Goal: Transaction & Acquisition: Purchase product/service

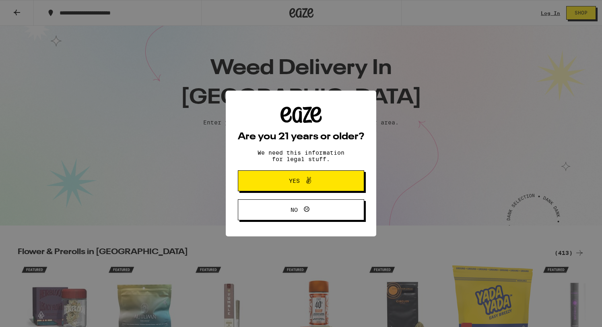
click at [293, 184] on span "Yes" at bounding box center [294, 181] width 11 height 6
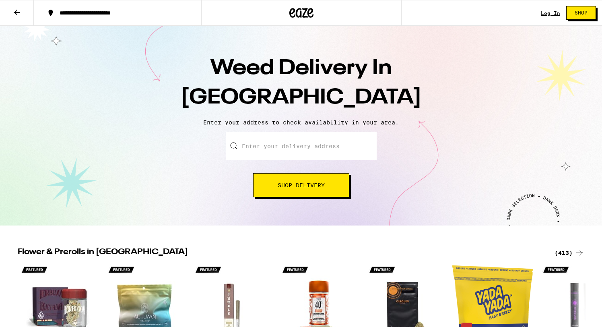
click at [287, 145] on input "Enter your delivery address" at bounding box center [301, 146] width 151 height 28
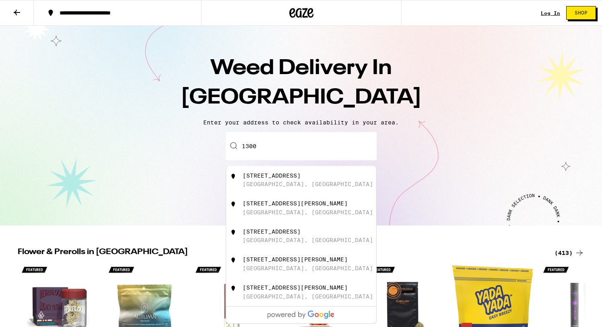
click at [307, 182] on div "1300 Veterans Boulevard South San Francisco, CA" at bounding box center [315, 179] width 144 height 15
type input "1300 Veterans Boulevard, South San Francisco, CA"
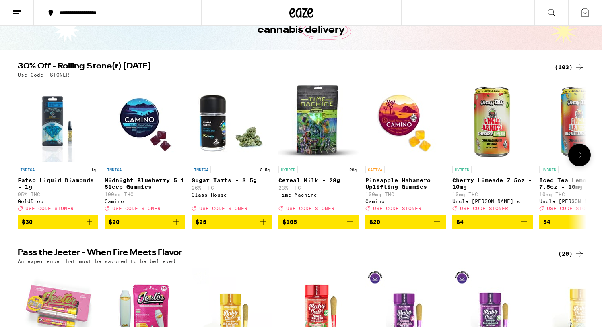
scroll to position [53, 0]
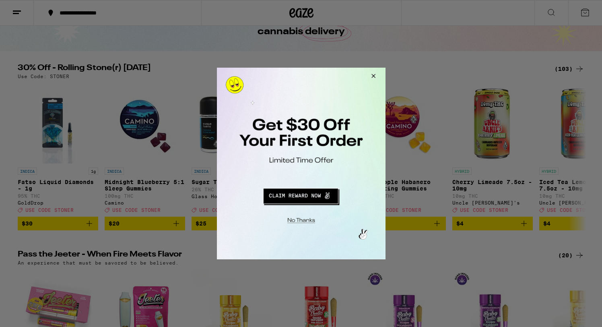
click at [308, 196] on button "Redirect to URL" at bounding box center [300, 194] width 140 height 19
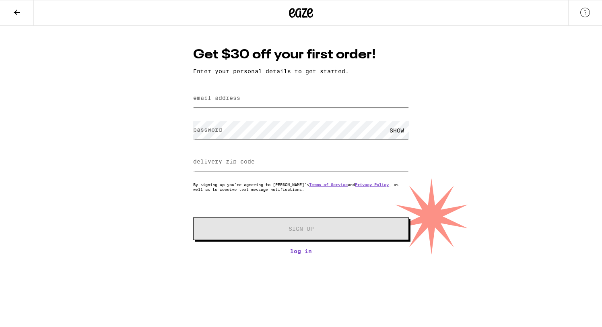
click at [291, 105] on input "email address" at bounding box center [301, 98] width 216 height 18
click at [281, 99] on input "email address" at bounding box center [301, 98] width 216 height 18
type input "[EMAIL_ADDRESS][DOMAIN_NAME]"
type input "95519"
type input "[EMAIL_ADDRESS][DOMAIN_NAME]"
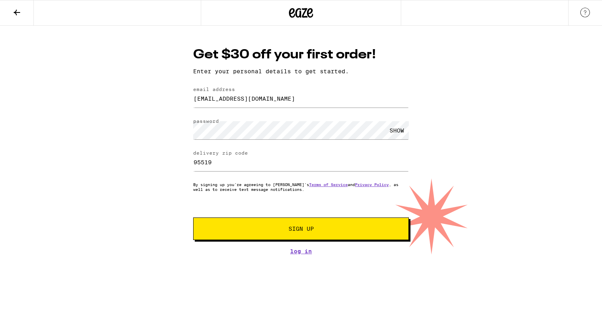
click at [393, 130] on div "SHOW" at bounding box center [397, 130] width 24 height 18
click at [393, 131] on div "HIDE" at bounding box center [397, 130] width 24 height 18
click at [392, 131] on div "SHOW" at bounding box center [397, 130] width 24 height 18
click at [334, 141] on div "HIDE" at bounding box center [301, 130] width 216 height 24
click at [232, 205] on form "email address dneice36@gmail.com password HIDE delivery zip code 95519 By signi…" at bounding box center [301, 163] width 216 height 153
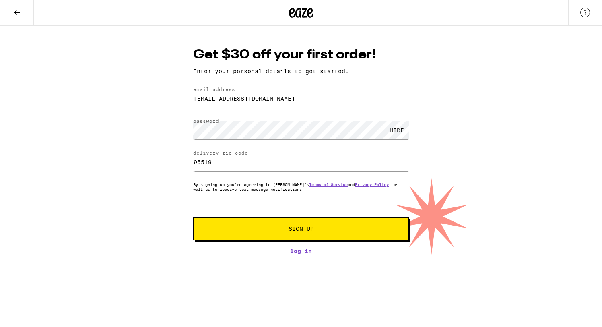
click at [285, 233] on button "Sign Up" at bounding box center [301, 228] width 216 height 23
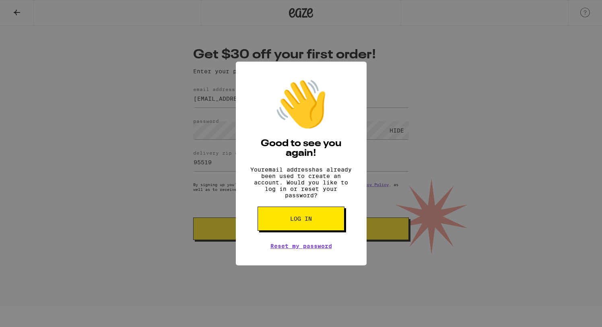
click at [296, 221] on span "Log in" at bounding box center [301, 219] width 22 height 6
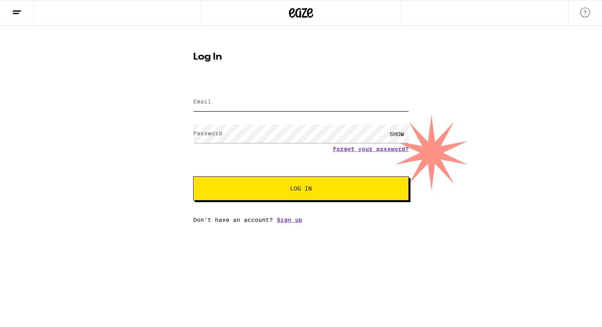
type input "[EMAIL_ADDRESS][DOMAIN_NAME]"
click at [326, 191] on span "Log In" at bounding box center [301, 189] width 151 height 6
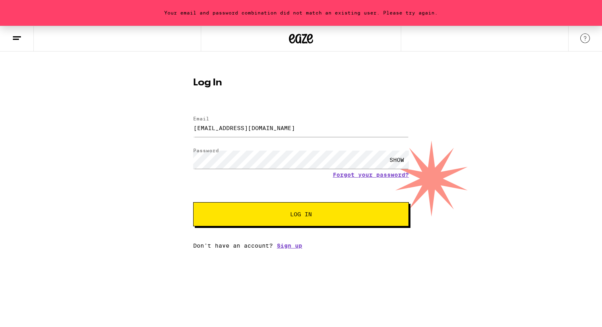
click at [398, 158] on div "SHOW" at bounding box center [397, 160] width 24 height 18
click at [227, 219] on button "Log In" at bounding box center [301, 214] width 216 height 24
click at [290, 245] on link "Sign up" at bounding box center [289, 245] width 25 height 6
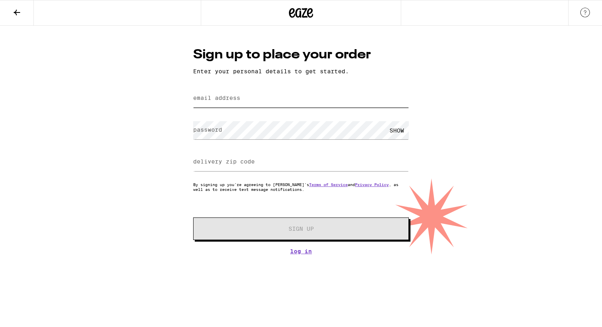
click at [266, 101] on input "email address" at bounding box center [301, 98] width 216 height 18
type input "Dneice36@gmail.com"
type input "95519"
type input "dneice36@gmail.com"
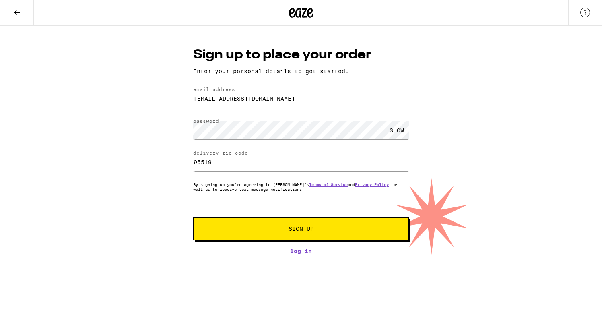
click at [235, 225] on button "Sign Up" at bounding box center [301, 228] width 216 height 23
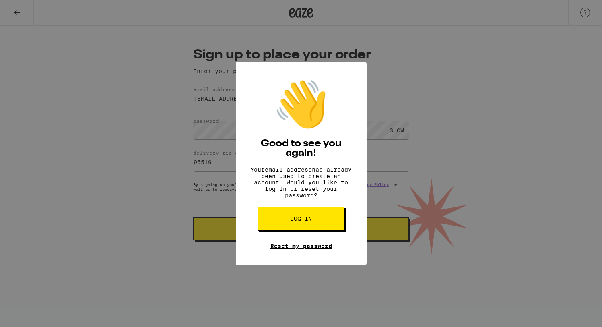
click at [306, 249] on link "Reset my password" at bounding box center [301, 246] width 62 height 6
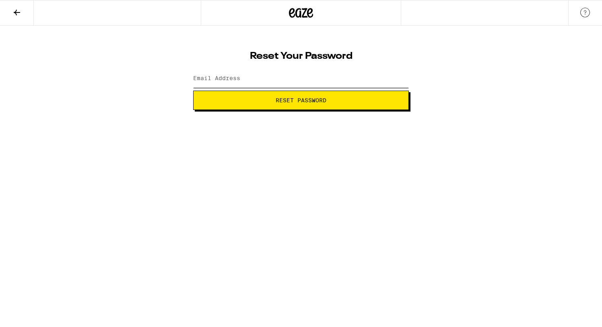
click at [269, 80] on input "Email Address" at bounding box center [301, 79] width 216 height 18
type input "dneice36@gmail.com"
click at [316, 85] on input "dneice36@gmail.com" at bounding box center [301, 79] width 216 height 18
click at [344, 110] on html "Reset Your Password Email Address dneice36@gmail.com Reset Password Weed Delive…" at bounding box center [301, 55] width 602 height 110
click at [343, 92] on button "Reset Password" at bounding box center [301, 100] width 216 height 19
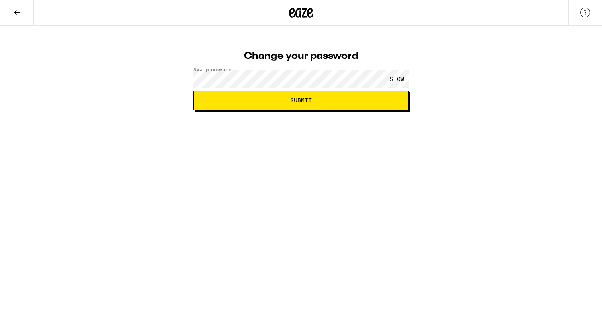
click at [396, 78] on div "SHOW" at bounding box center [397, 79] width 24 height 18
click at [366, 110] on html "Change your password New password HIDE Submit" at bounding box center [301, 55] width 602 height 110
click at [367, 103] on button "Submit" at bounding box center [301, 100] width 216 height 19
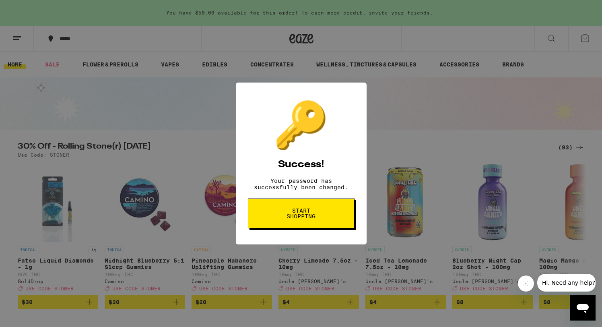
click at [312, 218] on span "Start shopping" at bounding box center [301, 213] width 41 height 11
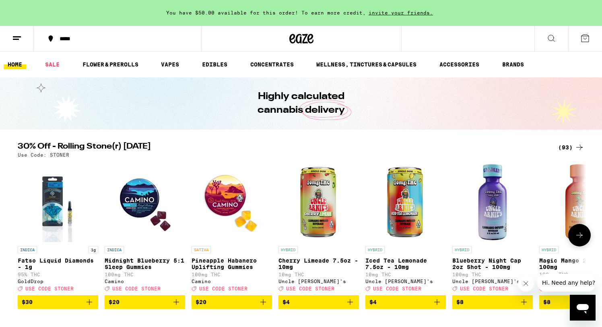
click at [312, 218] on img "Open page for Cherry Limeade 7.5oz - 10mg from Uncle Arnie's" at bounding box center [319, 201] width 80 height 80
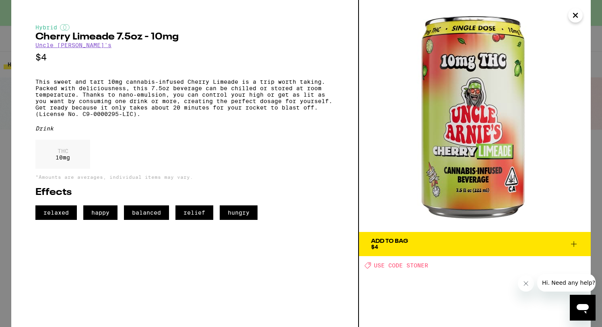
click at [578, 12] on icon "Close" at bounding box center [576, 15] width 10 height 12
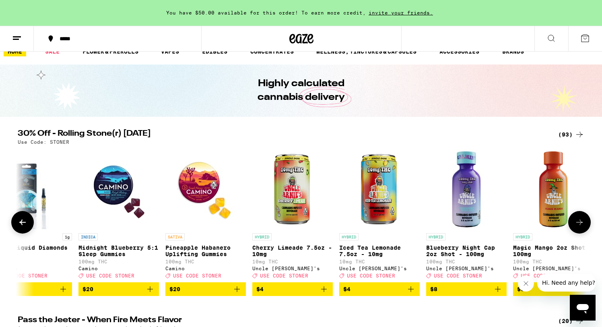
scroll to position [13, 0]
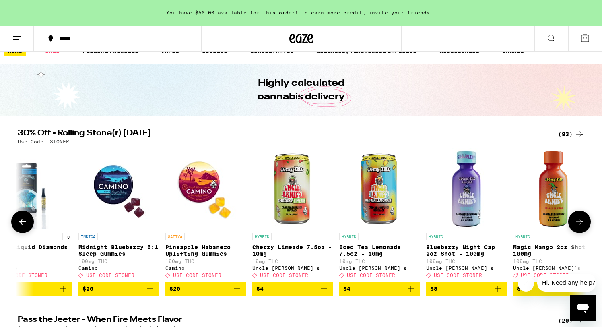
click at [581, 227] on icon at bounding box center [580, 222] width 10 height 10
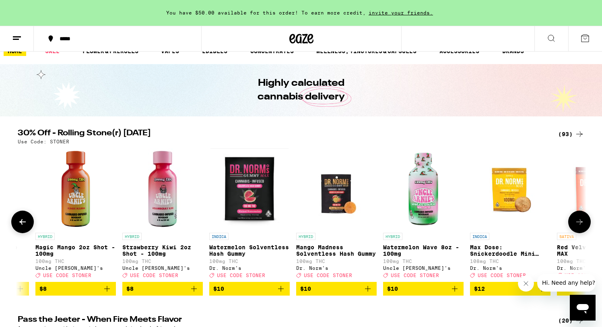
scroll to position [0, 505]
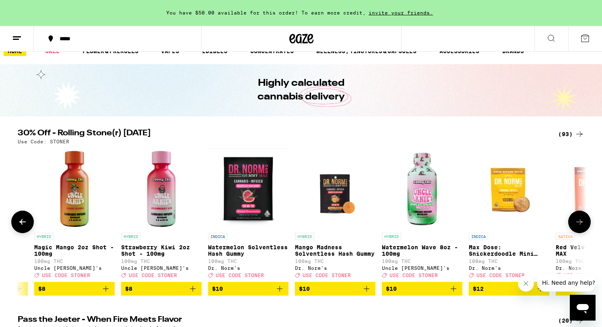
click at [282, 293] on icon "Add to bag" at bounding box center [280, 289] width 10 height 10
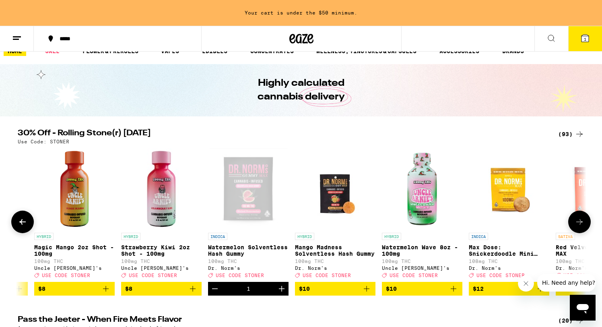
click at [281, 293] on icon "Increment" at bounding box center [282, 289] width 10 height 10
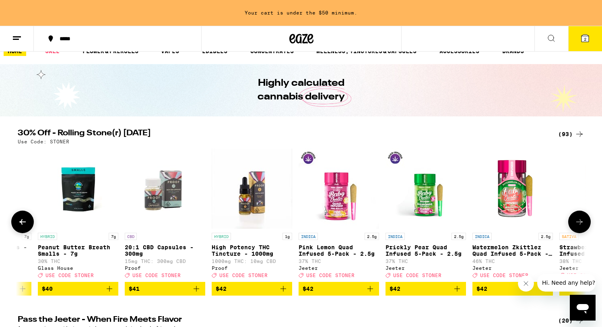
scroll to position [0, 6633]
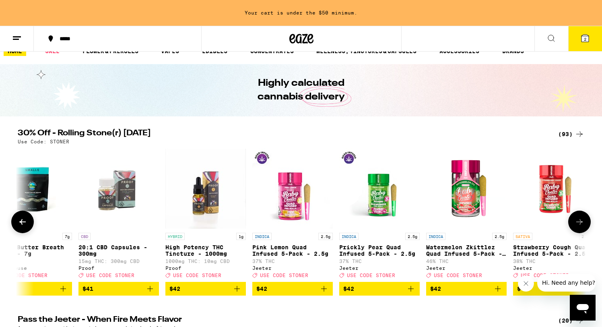
click at [585, 226] on button at bounding box center [579, 221] width 23 height 23
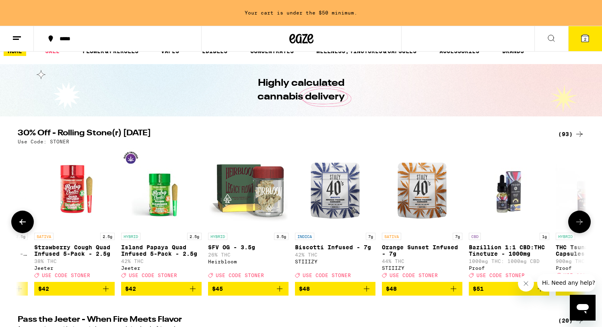
click at [585, 227] on button at bounding box center [579, 221] width 23 height 23
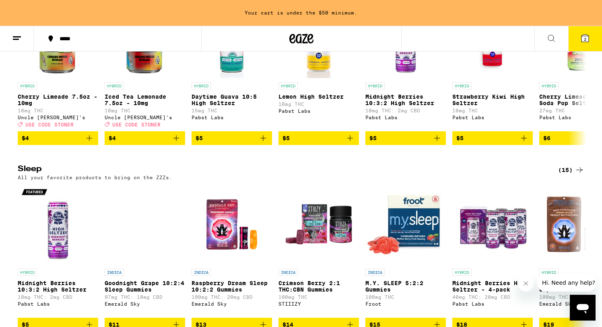
scroll to position [2433, 0]
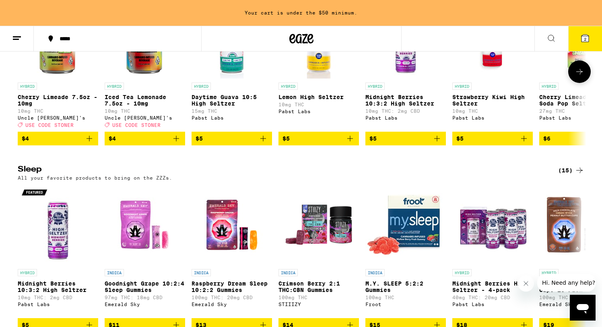
click at [578, 76] on icon at bounding box center [580, 72] width 10 height 10
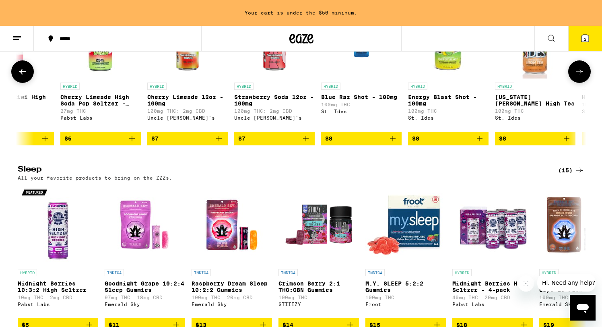
click at [578, 76] on icon at bounding box center [580, 72] width 10 height 10
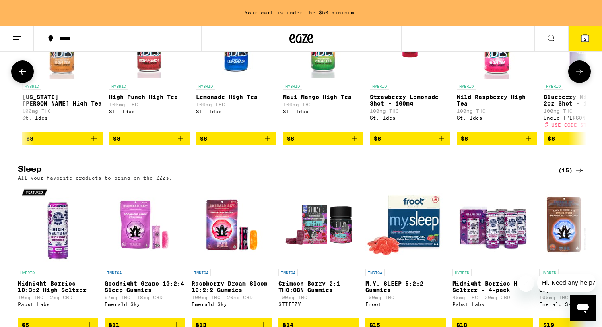
scroll to position [0, 958]
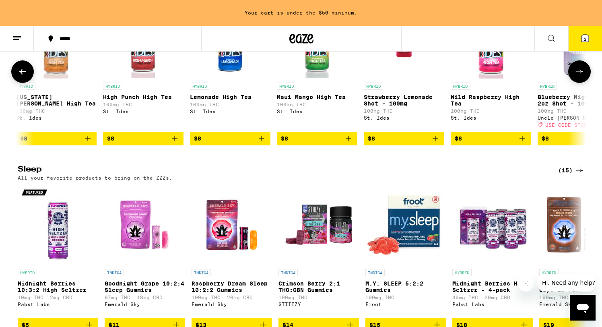
click at [578, 76] on icon at bounding box center [580, 72] width 10 height 10
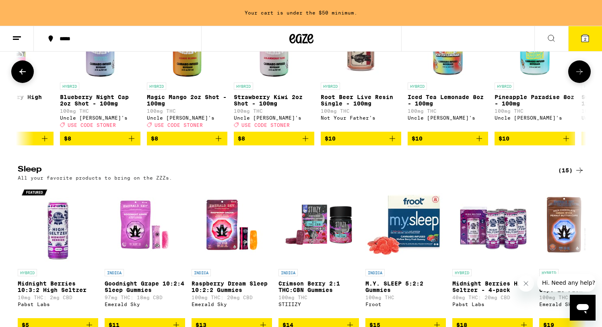
scroll to position [0, 1437]
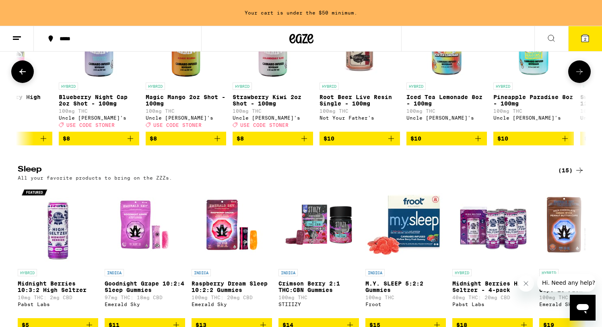
drag, startPoint x: 578, startPoint y: 140, endPoint x: 531, endPoint y: 134, distance: 47.9
click at [531, 133] on div "HYBRID Cherry Limeade 7.5oz - 10mg 10mg THC Uncle Arnie's Deal Created with Ske…" at bounding box center [301, 71] width 580 height 147
click at [566, 143] on icon "Add to bag" at bounding box center [565, 139] width 10 height 10
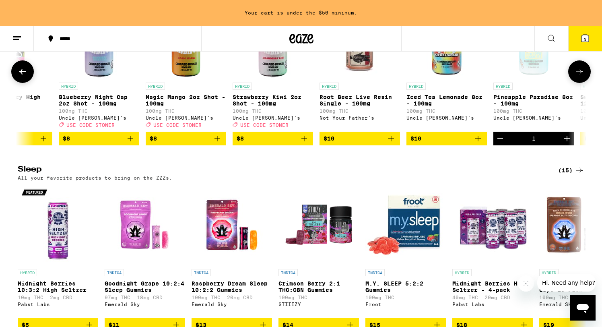
click at [566, 143] on icon "Increment" at bounding box center [567, 139] width 10 height 10
click at [587, 40] on icon at bounding box center [585, 38] width 7 height 7
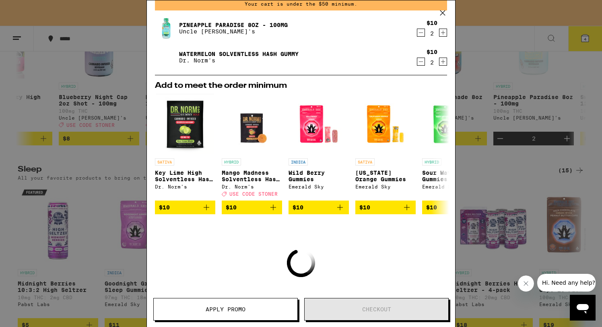
scroll to position [43, 0]
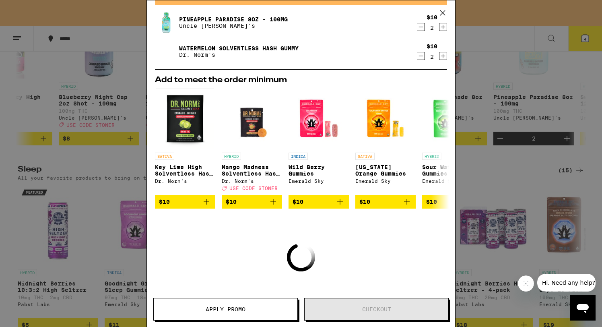
click at [444, 54] on icon "Increment" at bounding box center [442, 56] width 7 height 10
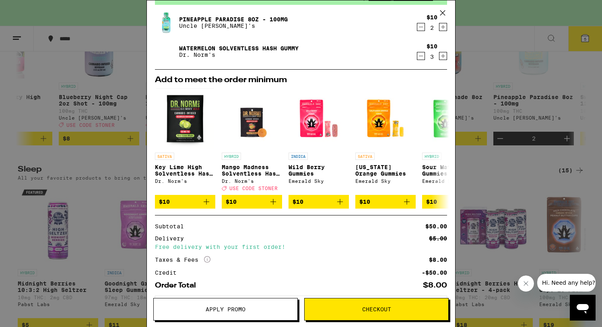
drag, startPoint x: 363, startPoint y: 312, endPoint x: 325, endPoint y: 245, distance: 77.2
click at [325, 245] on div "Your Cart You have $50.00 available for this order! To earn more credit, invite…" at bounding box center [300, 163] width 309 height 327
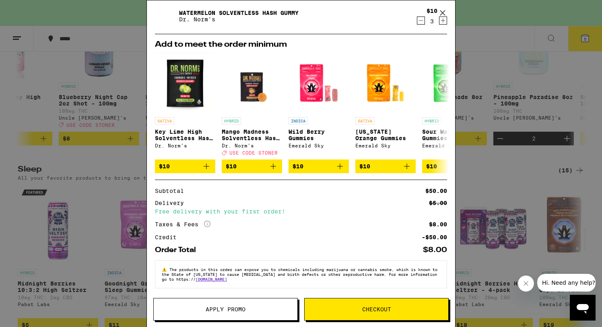
scroll to position [84, 0]
click at [351, 316] on button "Checkout" at bounding box center [376, 309] width 144 height 23
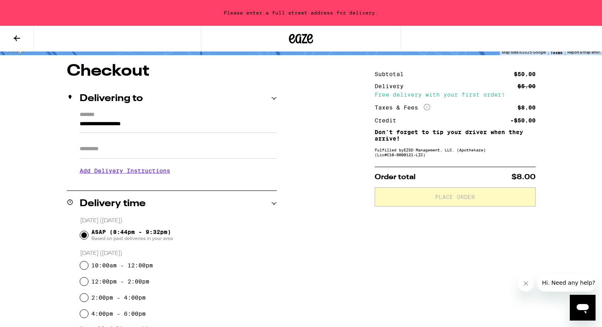
scroll to position [61, 0]
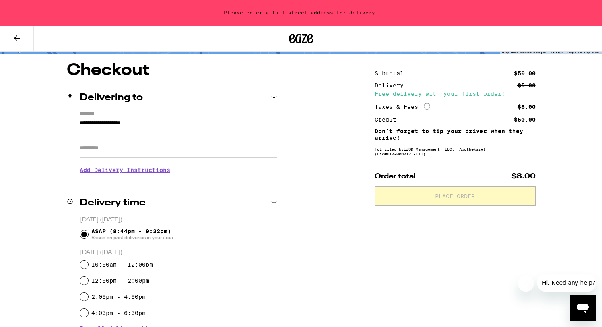
click at [153, 125] on input "**********" at bounding box center [178, 125] width 197 height 14
click at [276, 95] on icon at bounding box center [274, 98] width 6 height 6
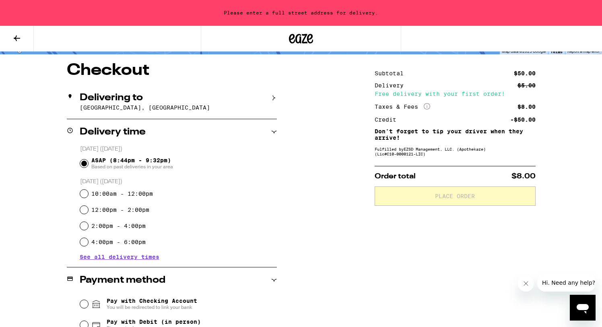
click at [118, 103] on div "Delivering to 92117, San Diego, CA" at bounding box center [172, 102] width 210 height 34
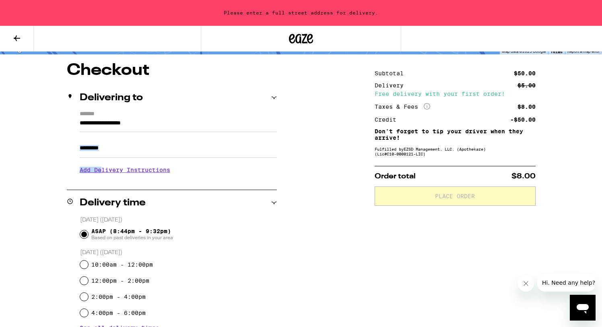
drag, startPoint x: 101, startPoint y: 171, endPoint x: 156, endPoint y: 148, distance: 59.7
click at [156, 148] on div "**********" at bounding box center [172, 146] width 210 height 70
click at [130, 138] on div "Apt/Suite" at bounding box center [178, 145] width 197 height 26
click at [98, 95] on h2 "Delivering to" at bounding box center [111, 98] width 63 height 10
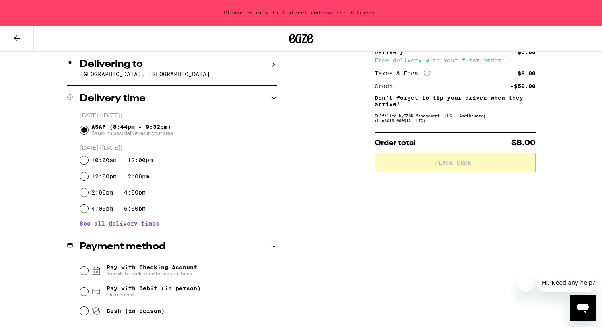
scroll to position [0, 0]
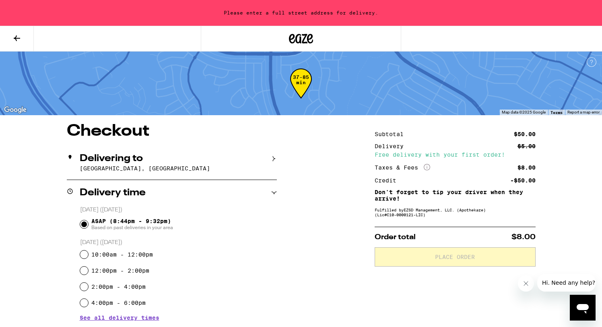
click at [16, 35] on icon at bounding box center [17, 38] width 6 height 6
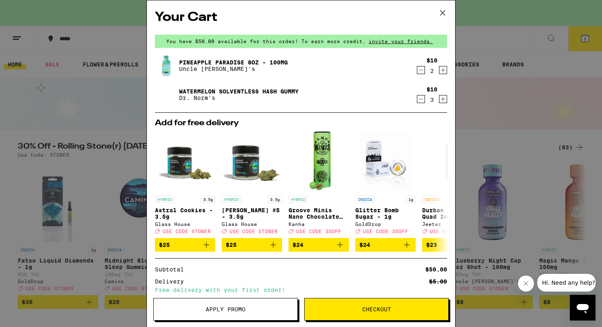
click at [444, 12] on icon at bounding box center [443, 13] width 12 height 12
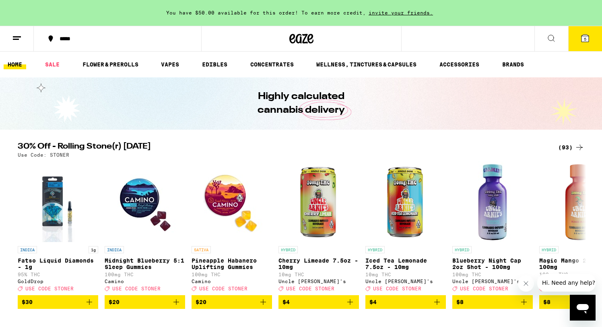
click at [18, 42] on icon at bounding box center [17, 38] width 10 height 10
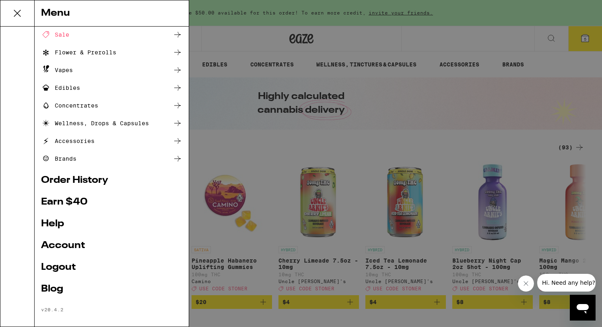
scroll to position [43, 0]
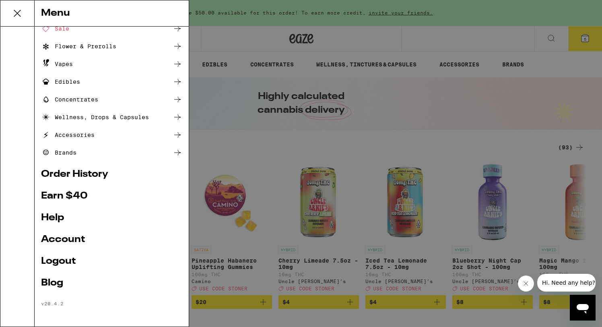
click at [78, 240] on link "Account" at bounding box center [111, 240] width 141 height 10
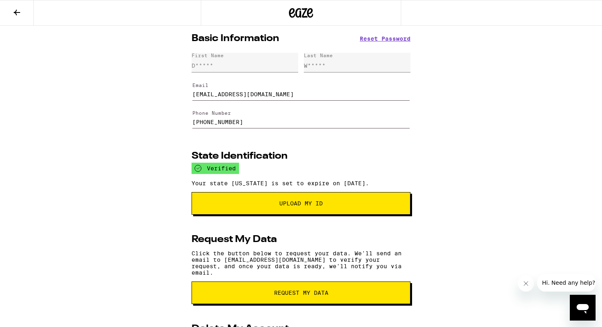
click at [224, 172] on div "verified" at bounding box center [215, 168] width 47 height 11
click at [301, 17] on icon at bounding box center [301, 13] width 24 height 14
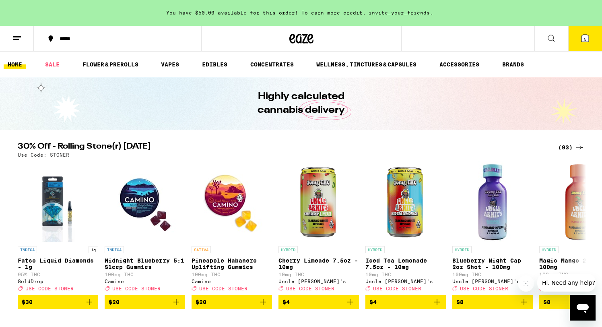
click at [66, 39] on div "*****" at bounding box center [123, 39] width 134 height 6
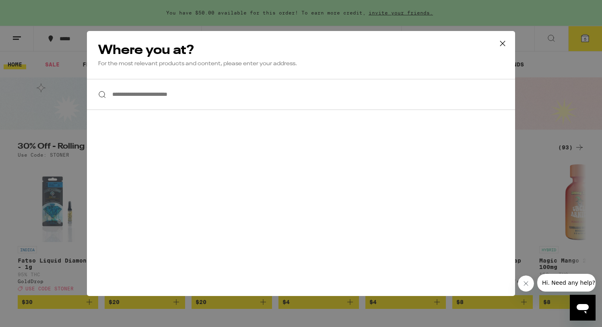
click at [171, 101] on input "**********" at bounding box center [301, 94] width 428 height 31
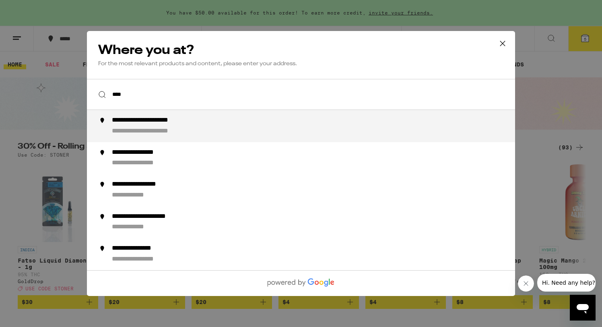
click at [150, 132] on div "**********" at bounding box center [160, 131] width 96 height 8
type input "**********"
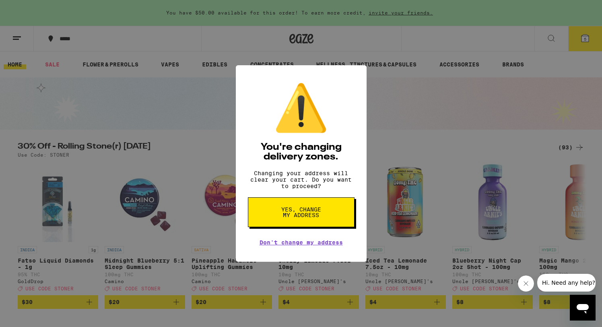
click at [292, 225] on button "Yes, change my address" at bounding box center [301, 212] width 107 height 30
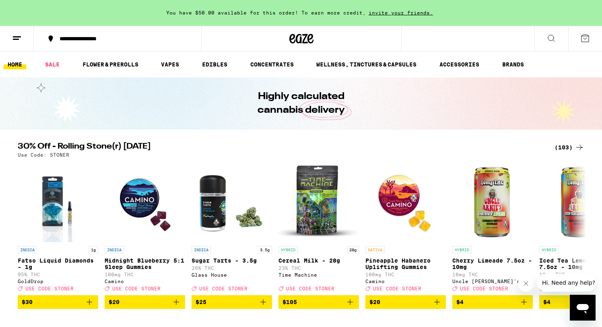
click at [195, 67] on ul "HOME SALE FLOWER & PREROLLS VAPES EDIBLES CONCENTRATES WELLNESS, TINCTURES & CA…" at bounding box center [301, 65] width 602 height 26
click at [214, 64] on link "EDIBLES" at bounding box center [214, 65] width 33 height 10
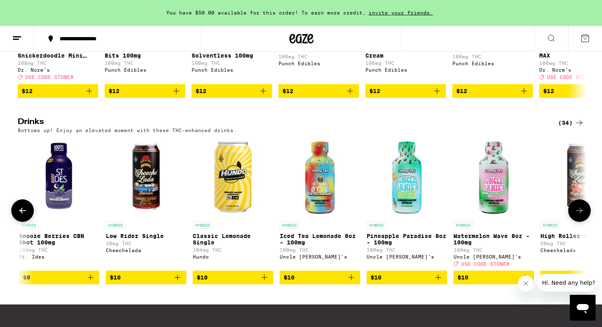
scroll to position [0, 1916]
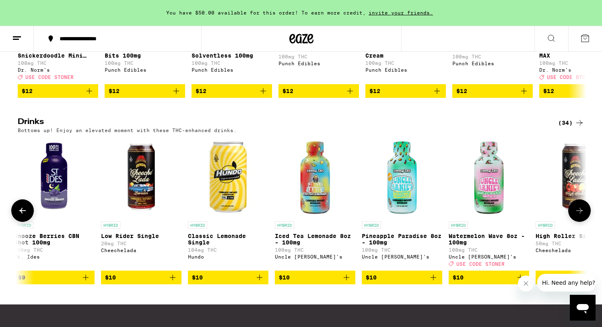
click at [434, 282] on icon "Add to bag" at bounding box center [434, 277] width 10 height 10
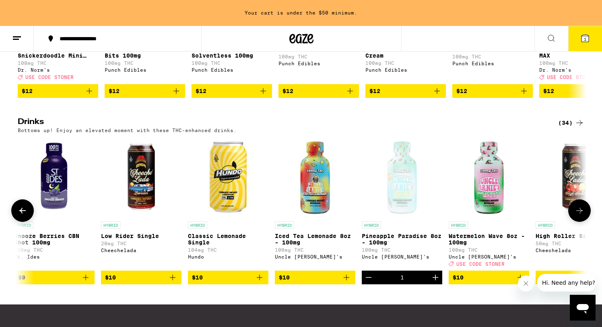
click at [436, 280] on icon "Increment" at bounding box center [436, 277] width 6 height 6
click at [435, 280] on icon "Increment" at bounding box center [436, 277] width 6 height 6
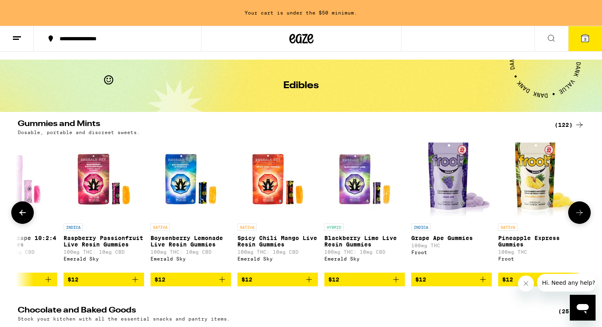
scroll to position [0, 1249]
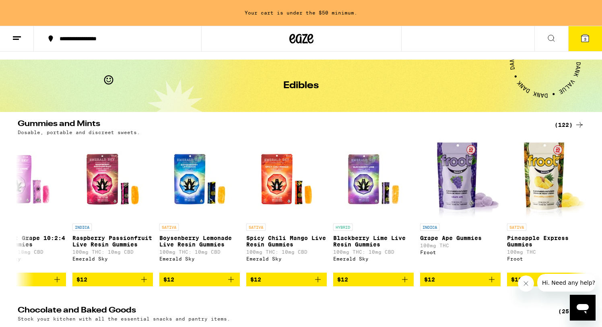
click at [563, 123] on div "(122)" at bounding box center [570, 125] width 30 height 10
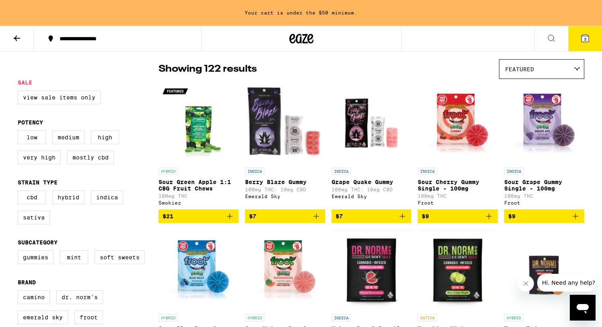
scroll to position [58, 0]
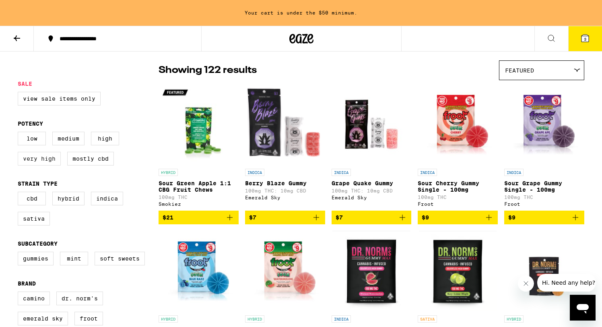
click at [27, 164] on label "Very High" at bounding box center [39, 159] width 43 height 14
click at [20, 133] on input "Very High" at bounding box center [19, 133] width 0 height 0
checkbox input "true"
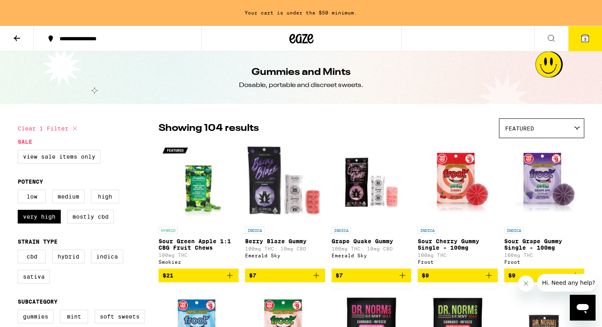
click at [21, 39] on icon at bounding box center [17, 38] width 10 height 10
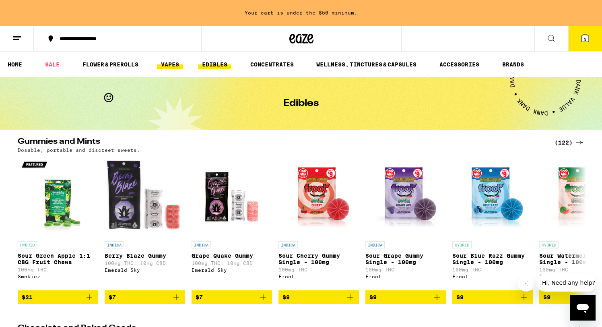
click at [170, 65] on link "VAPES" at bounding box center [170, 65] width 26 height 10
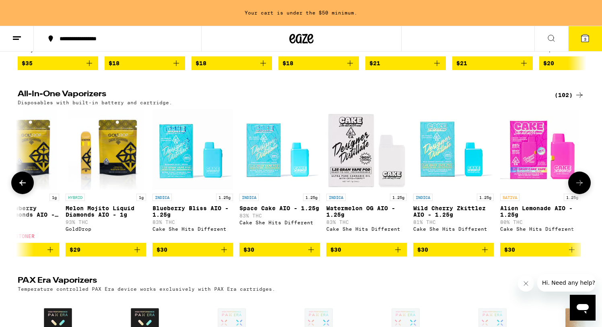
scroll to position [400, 0]
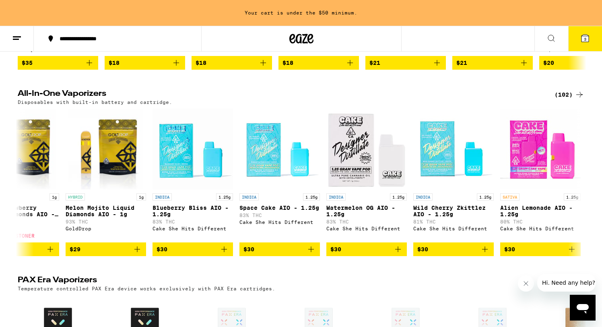
click at [566, 99] on div "(102)" at bounding box center [570, 95] width 30 height 10
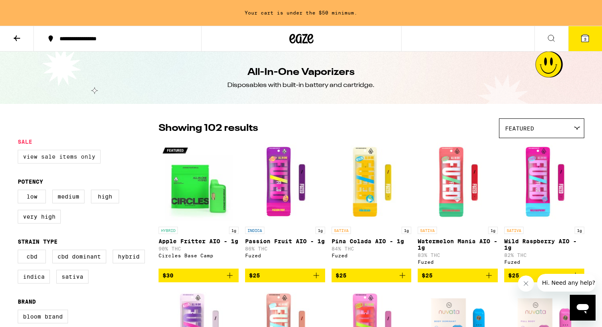
click at [64, 163] on label "View Sale Items Only" at bounding box center [59, 157] width 83 height 14
click at [20, 151] on input "View Sale Items Only" at bounding box center [19, 151] width 0 height 0
checkbox input "true"
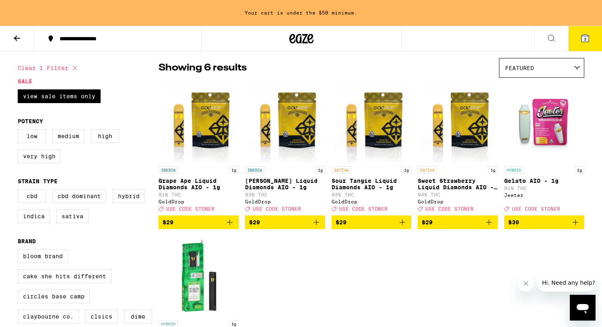
scroll to position [55, 0]
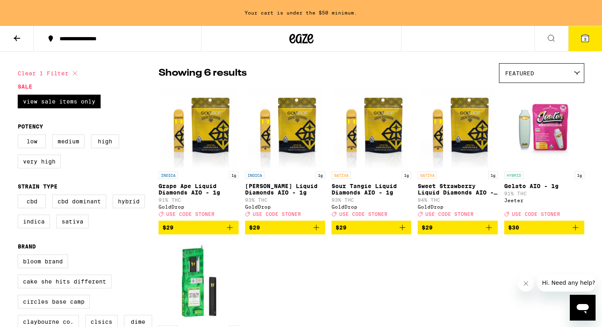
click at [548, 135] on img "Open page for Gelato AIO - 1g from Jeeter" at bounding box center [544, 127] width 80 height 80
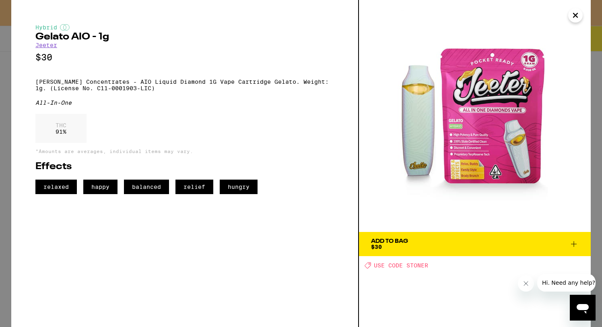
click at [578, 12] on icon "Close" at bounding box center [576, 15] width 10 height 12
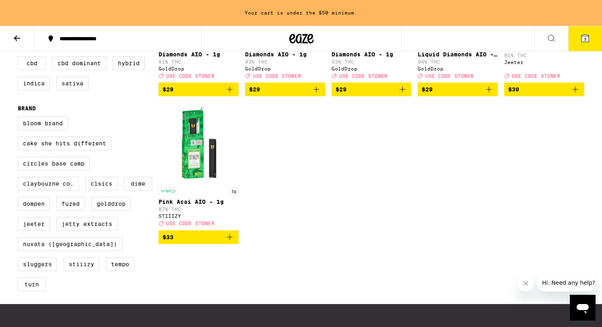
scroll to position [202, 0]
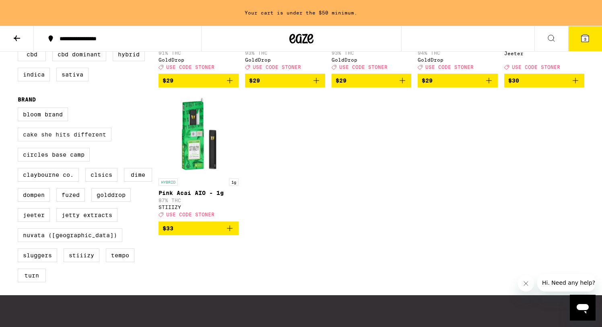
click at [73, 141] on label "Cake She Hits Different" at bounding box center [65, 135] width 94 height 14
click at [20, 109] on input "Cake She Hits Different" at bounding box center [19, 109] width 0 height 0
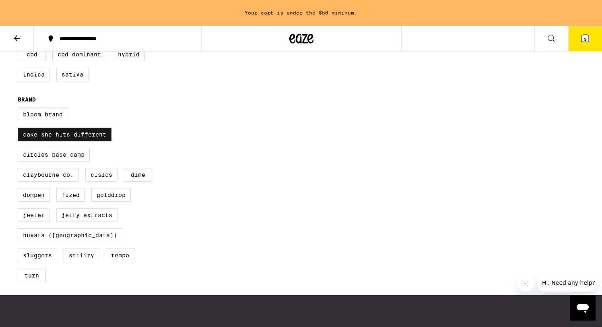
click at [79, 141] on label "Cake She Hits Different" at bounding box center [65, 135] width 94 height 14
click at [20, 109] on input "Cake She Hits Different" at bounding box center [19, 109] width 0 height 0
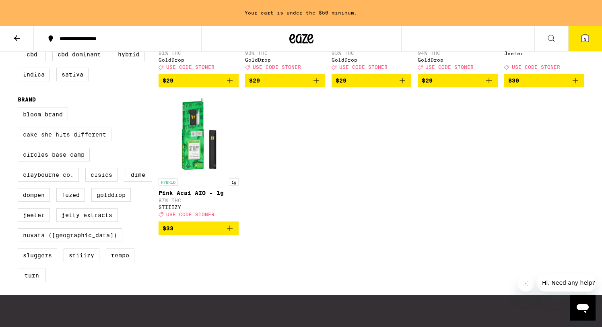
click at [79, 141] on label "Cake She Hits Different" at bounding box center [65, 135] width 94 height 14
click at [20, 109] on input "Cake She Hits Different" at bounding box center [19, 109] width 0 height 0
checkbox input "true"
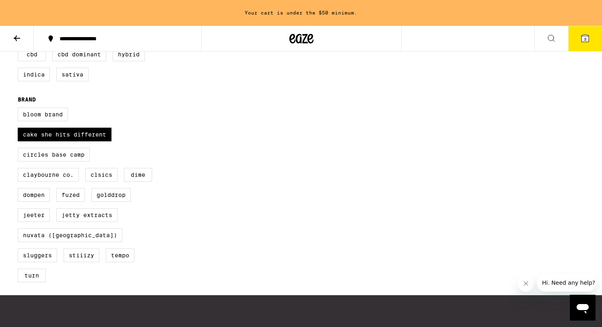
click at [18, 37] on icon at bounding box center [17, 38] width 10 height 10
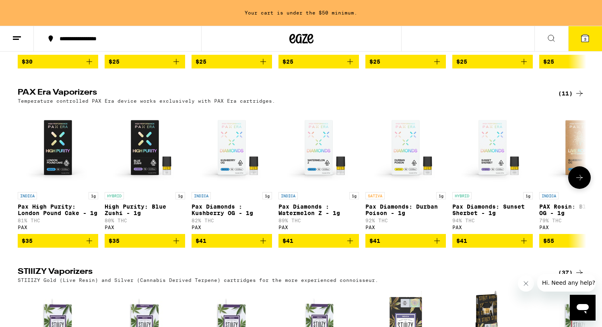
scroll to position [578, 0]
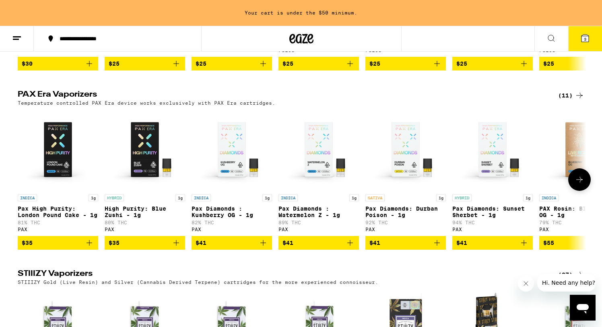
click at [576, 184] on icon at bounding box center [580, 180] width 10 height 10
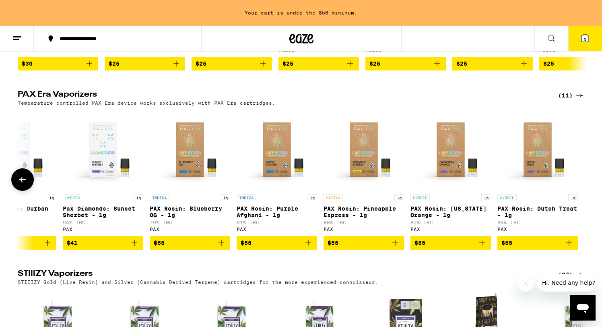
click at [576, 191] on div at bounding box center [579, 179] width 23 height 23
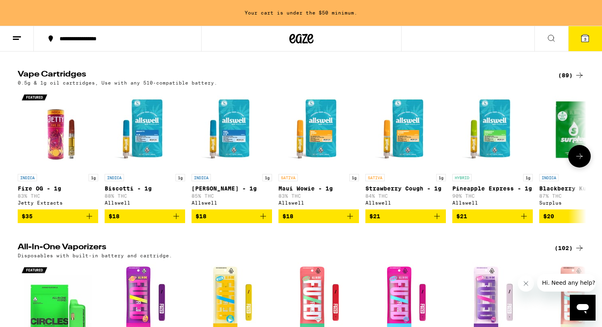
scroll to position [250, 0]
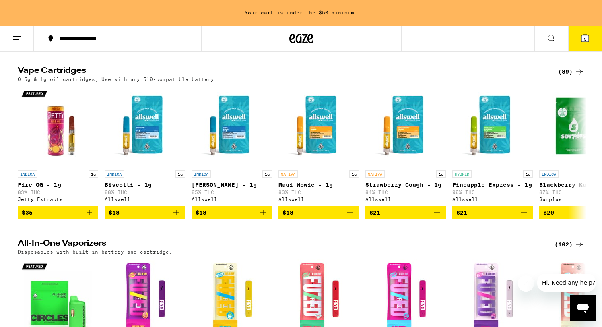
click at [565, 249] on div "(102)" at bounding box center [570, 244] width 30 height 10
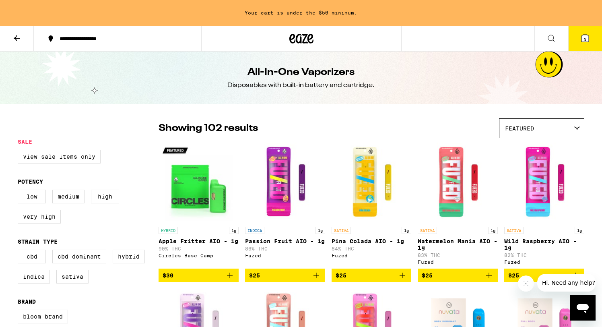
click at [584, 39] on span "3" at bounding box center [585, 39] width 2 height 5
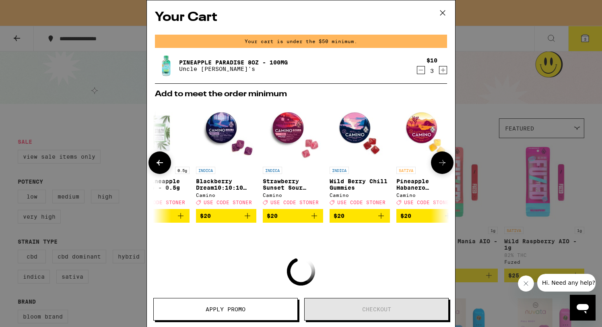
scroll to position [0, 222]
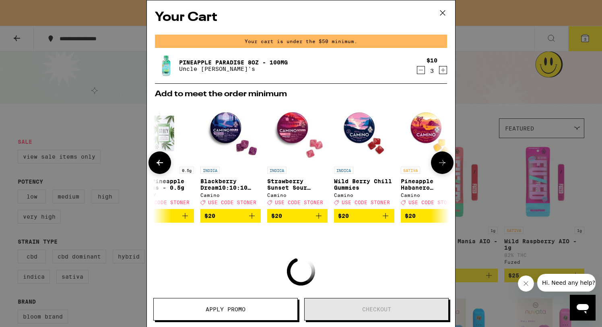
click at [386, 219] on icon "Add to bag" at bounding box center [386, 216] width 6 height 6
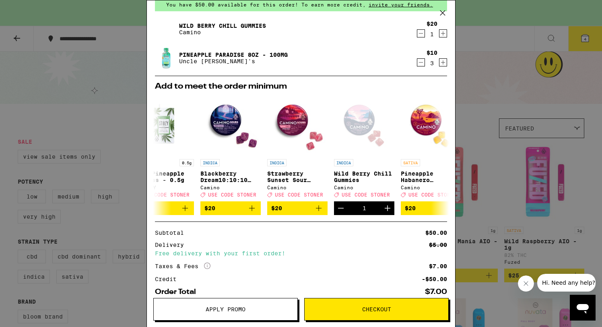
scroll to position [0, 0]
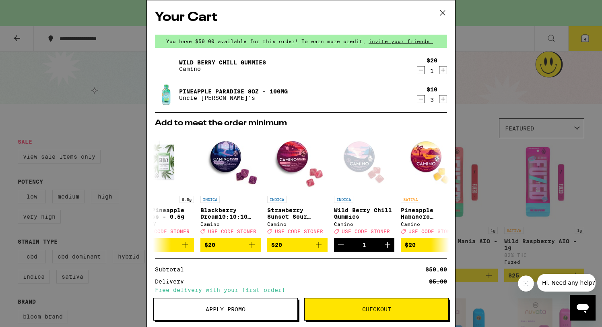
click at [444, 10] on icon at bounding box center [443, 13] width 12 height 12
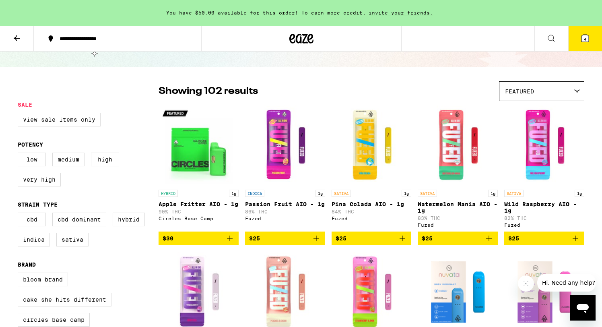
scroll to position [33, 0]
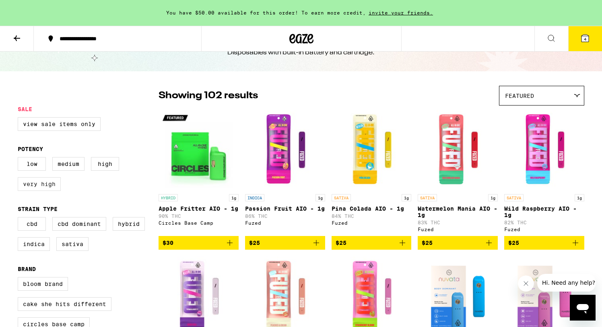
click at [43, 191] on label "Very High" at bounding box center [39, 184] width 43 height 14
click at [20, 159] on input "Very High" at bounding box center [19, 158] width 0 height 0
checkbox input "true"
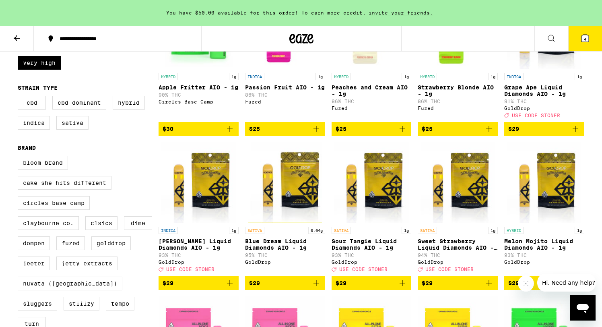
scroll to position [153, 0]
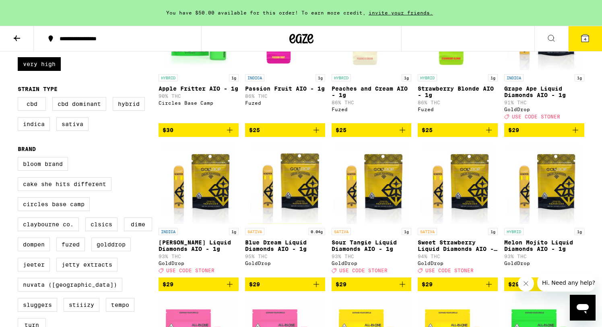
click at [537, 242] on div "HYBRID 1g Melon Mojito Liquid Diamonds AIO - 1g 93% THC GoldDrop" at bounding box center [544, 250] width 80 height 45
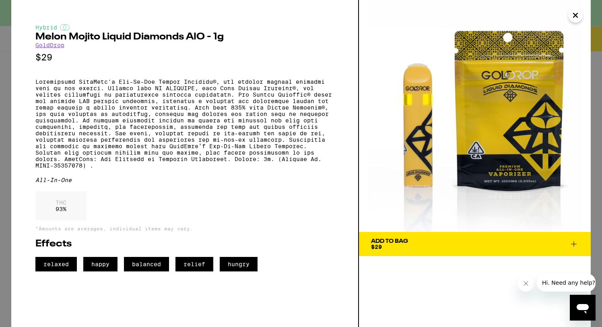
click at [574, 242] on icon at bounding box center [574, 244] width 10 height 10
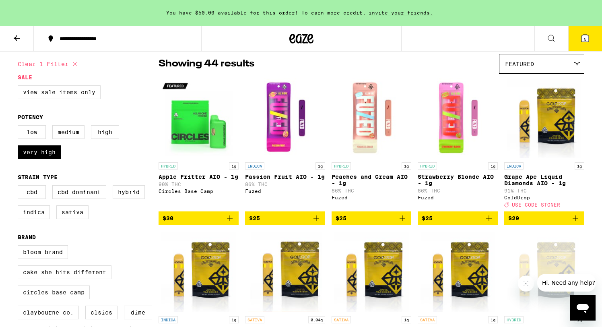
scroll to position [50, 0]
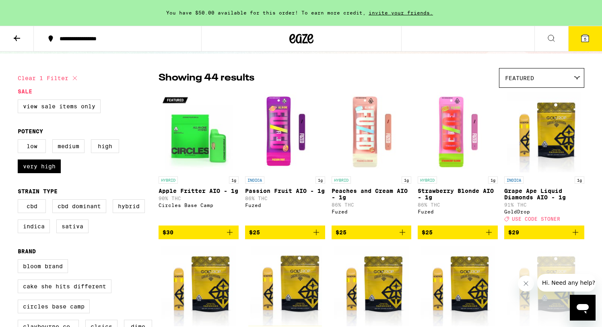
click at [580, 37] on icon at bounding box center [585, 38] width 10 height 10
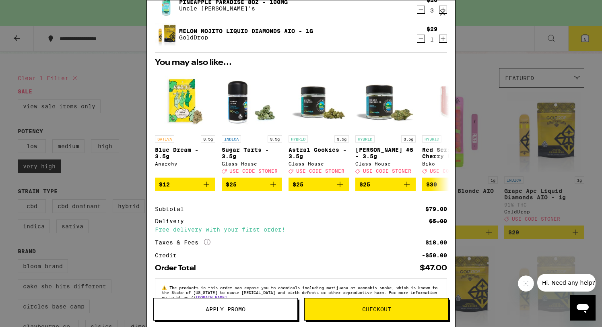
scroll to position [113, 0]
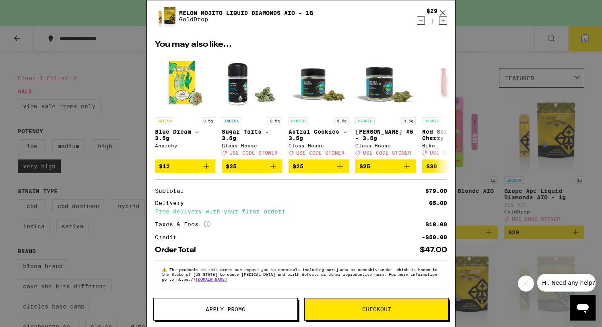
click at [421, 16] on icon "Decrement" at bounding box center [420, 21] width 7 height 10
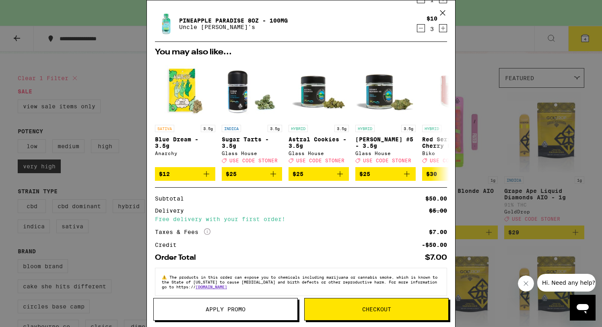
scroll to position [84, 0]
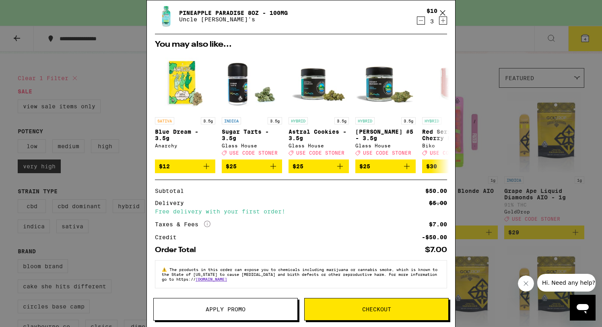
click at [360, 312] on span "Checkout" at bounding box center [377, 309] width 144 height 6
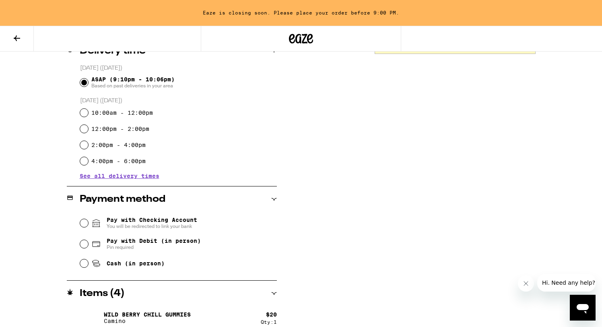
scroll to position [215, 0]
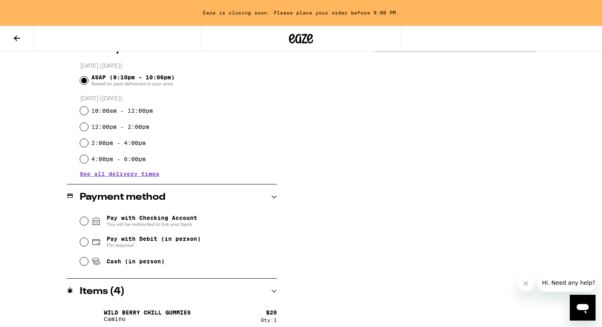
click at [146, 216] on span "Pay with Checking Account You will be redirected to link your bank" at bounding box center [152, 221] width 91 height 13
click at [88, 217] on input "Pay with Checking Account You will be redirected to link your bank" at bounding box center [84, 221] width 8 height 8
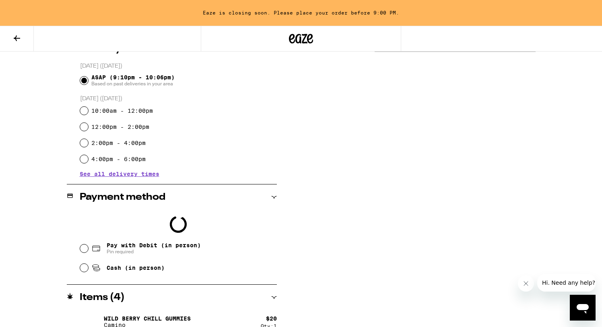
click at [80, 252] on fieldset "Loading Pay with Debit (in person) Pin required Cash (in person)" at bounding box center [178, 243] width 197 height 66
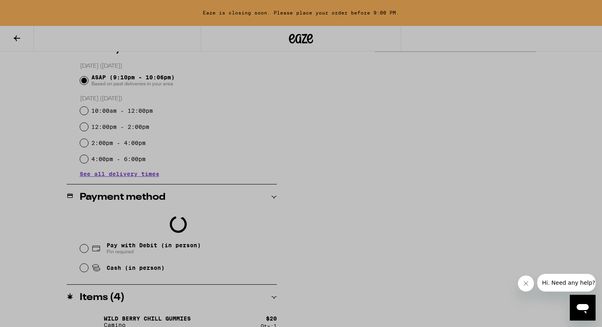
click at [85, 249] on div at bounding box center [301, 163] width 602 height 327
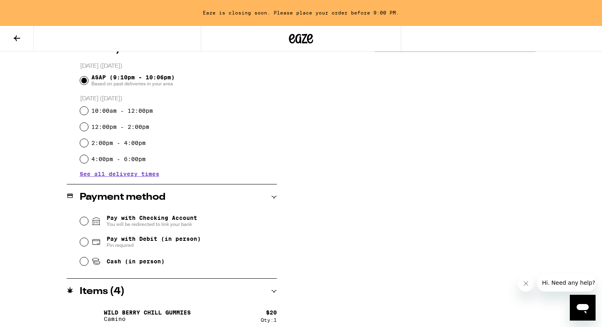
click at [126, 244] on span "Pin required" at bounding box center [154, 245] width 94 height 6
click at [88, 244] on input "Pay with Debit (in person) Pin required" at bounding box center [84, 242] width 8 height 8
radio input "true"
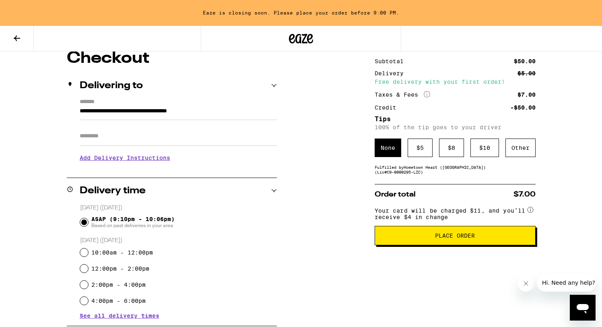
scroll to position [77, 0]
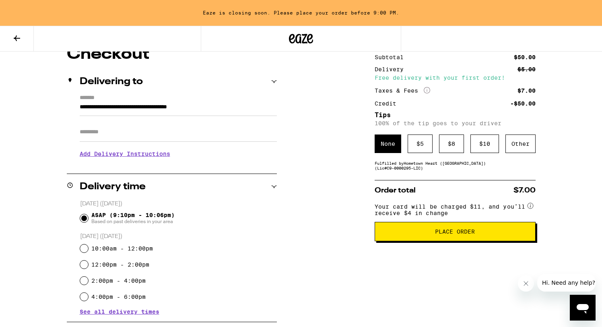
drag, startPoint x: 443, startPoint y: 173, endPoint x: 442, endPoint y: 167, distance: 6.6
click at [442, 172] on div "Subtotal $50.00 Delivery $5.00 Free delivery with your first order! Taxes & Fee…" at bounding box center [455, 273] width 161 height 454
click at [424, 144] on div "$ 5" at bounding box center [420, 143] width 25 height 19
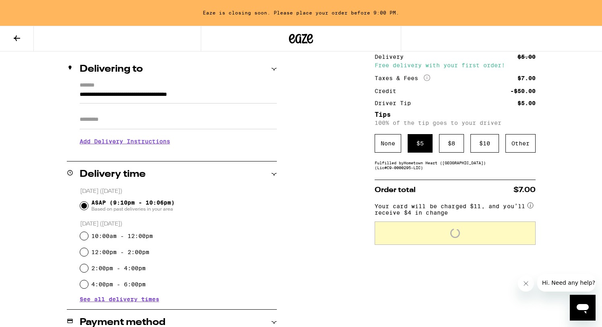
scroll to position [91, 0]
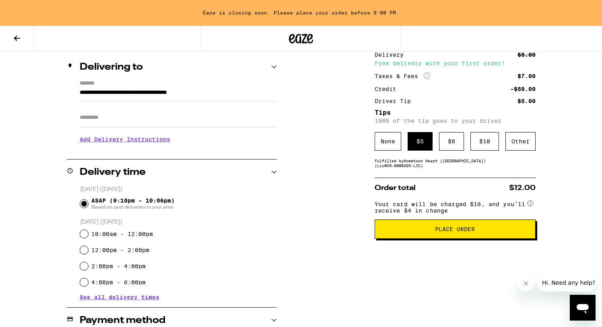
click at [422, 232] on span "Place Order" at bounding box center [455, 229] width 147 height 6
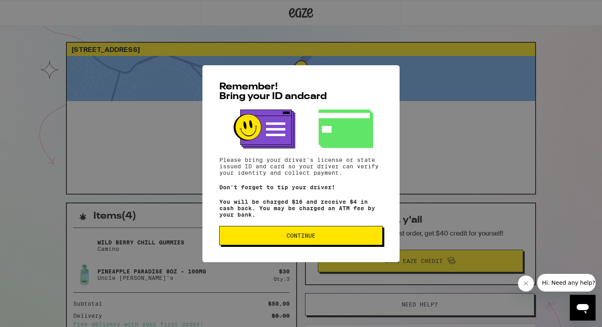
click at [297, 238] on span "Continue" at bounding box center [301, 236] width 29 height 6
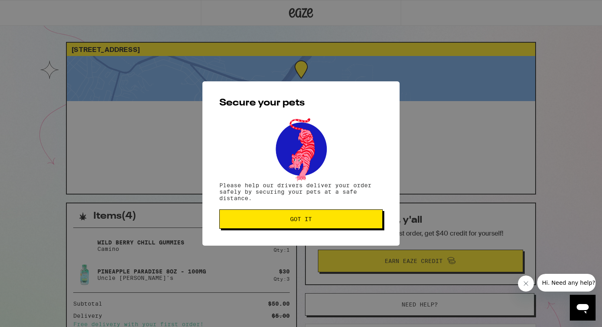
click at [298, 221] on span "Got it" at bounding box center [301, 219] width 22 height 6
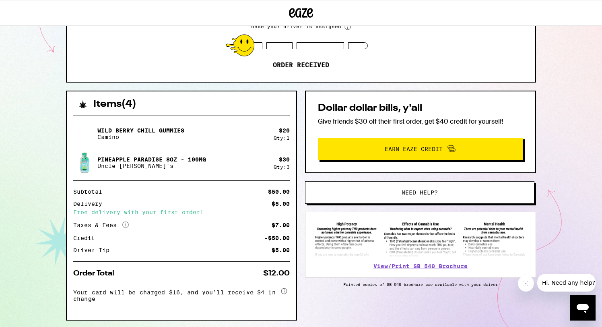
scroll to position [118, 0]
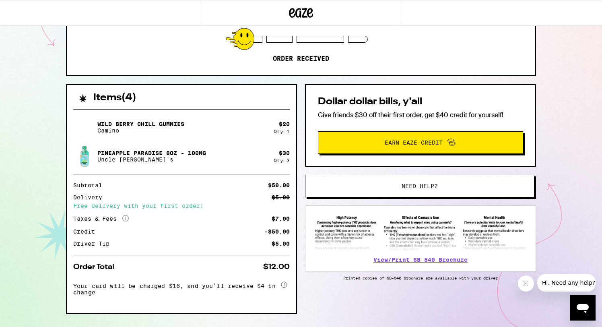
click at [379, 182] on button "Need help?" at bounding box center [419, 186] width 229 height 23
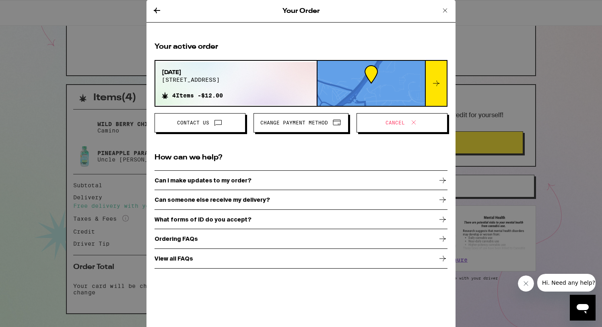
click at [208, 129] on button "Contact Us" at bounding box center [200, 122] width 91 height 19
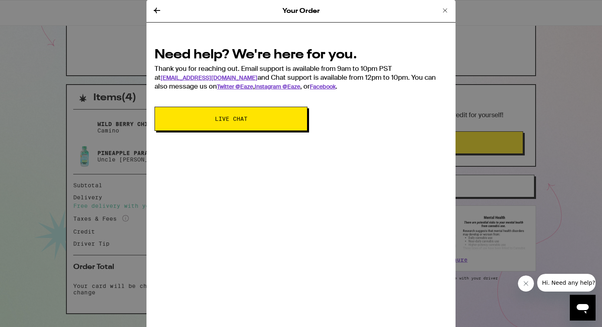
click at [218, 118] on span "Live Chat" at bounding box center [231, 119] width 33 height 6
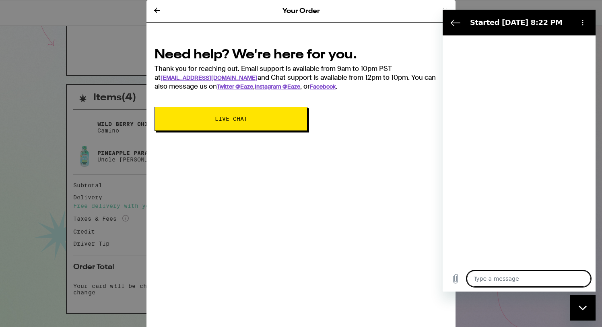
type textarea "x"
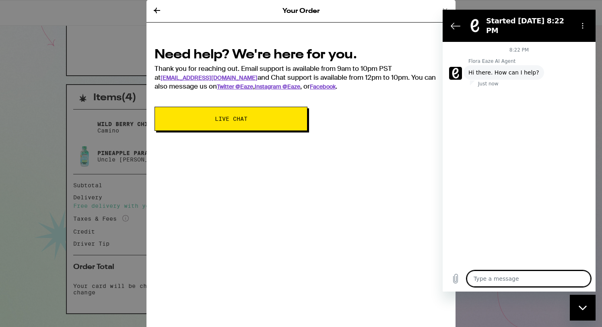
click at [483, 283] on textarea at bounding box center [529, 278] width 124 height 16
type textarea "I"
type textarea "x"
type textarea "I"
type textarea "x"
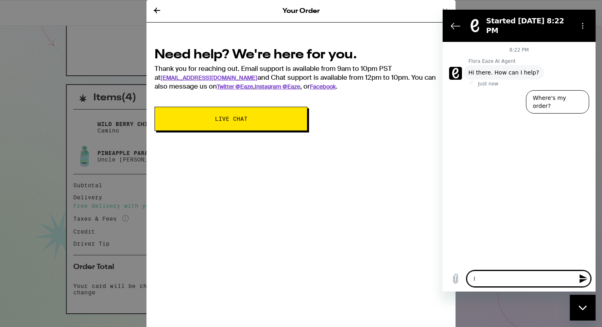
type textarea "I a"
type textarea "x"
type textarea "I am"
type textarea "x"
type textarea "I am"
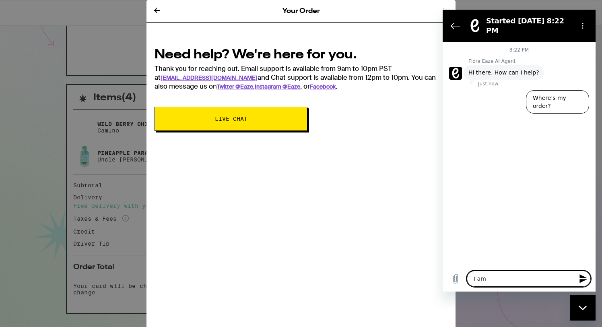
type textarea "x"
type textarea "I am s"
type textarea "x"
type textarea "I am st"
type textarea "x"
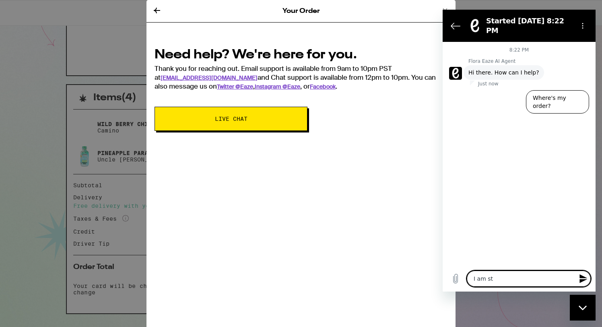
type textarea "I am sta"
type textarea "x"
type textarea "I am stai"
type textarea "x"
type textarea "I am sta"
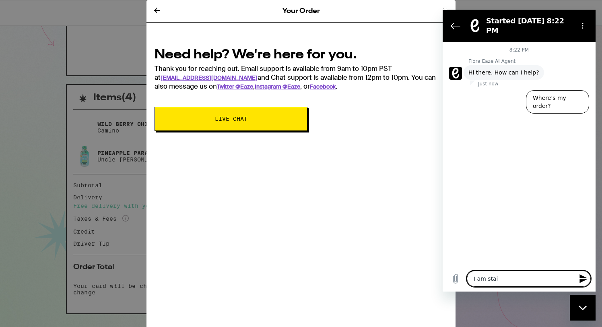
type textarea "x"
type textarea "I am stay"
type textarea "x"
type textarea "I am stayi"
type textarea "x"
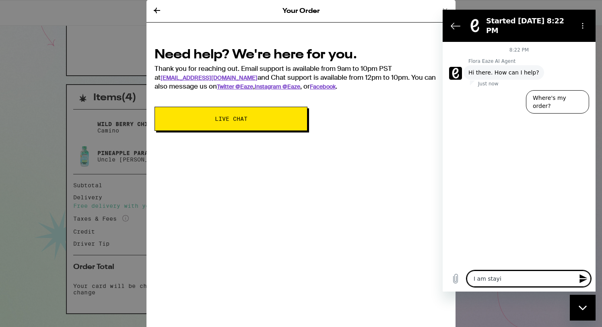
type textarea "I am stayin"
type textarea "x"
type textarea "I am staying"
type textarea "x"
type textarea "I am staying"
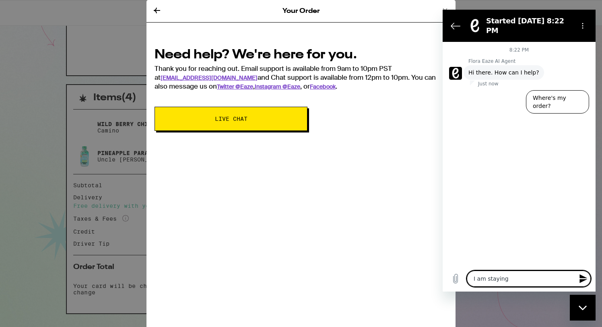
type textarea "x"
type textarea "I am staying a"
type textarea "x"
type textarea "I am staying at"
type textarea "x"
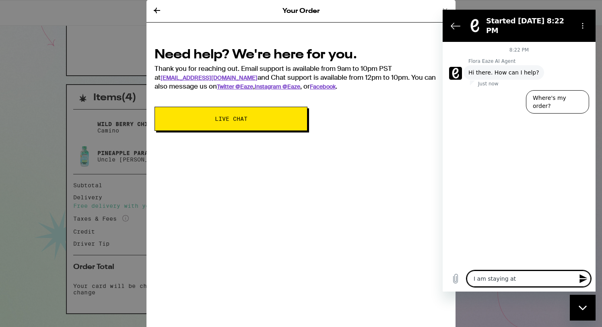
type textarea "I am staying at"
type textarea "x"
type textarea "I am staying at a"
type textarea "x"
type textarea "I am staying at a"
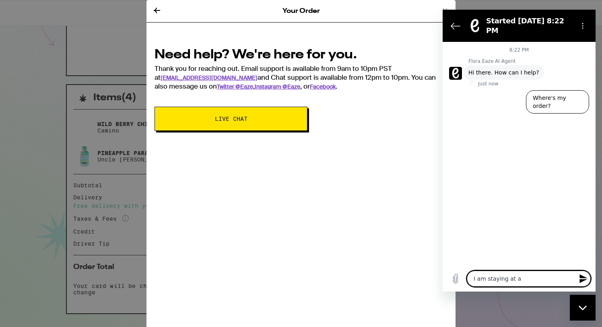
type textarea "x"
type textarea "I am staying at a h"
type textarea "x"
type textarea "I am staying at a ho"
type textarea "x"
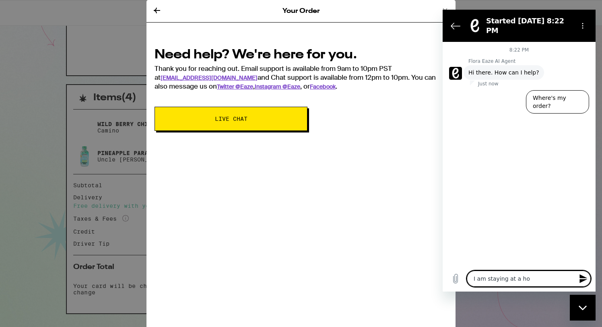
type textarea "I am staying at a hot"
type textarea "x"
type textarea "I am staying at a hote"
type textarea "x"
type textarea "I am staying at a hotel"
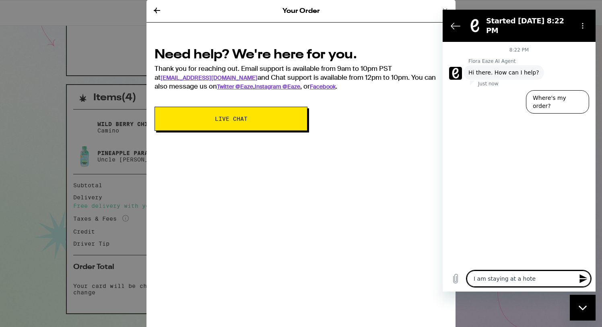
type textarea "x"
type textarea "I am staying at a hotel"
type textarea "x"
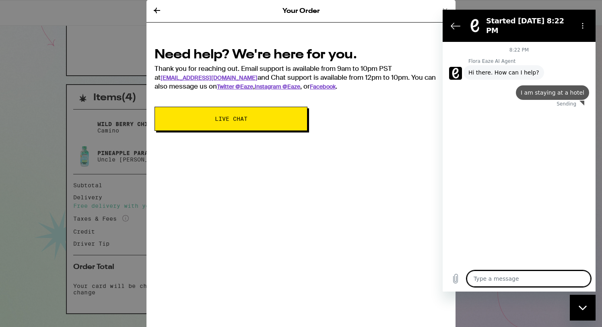
type textarea "x"
type textarea "w"
type textarea "x"
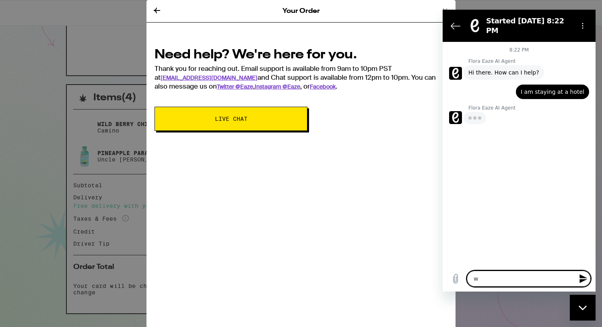
type textarea "wh"
type textarea "x"
type textarea "whe"
type textarea "x"
type textarea "when"
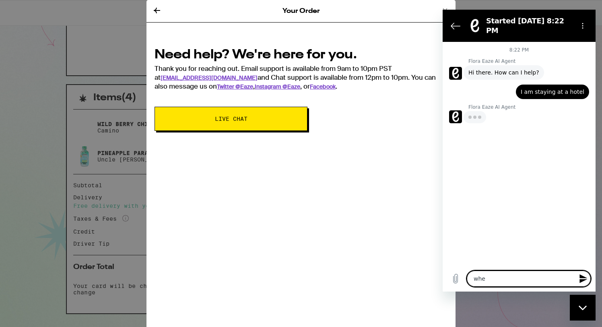
type textarea "x"
type textarea "whe"
type textarea "x"
type textarea "wh"
type textarea "x"
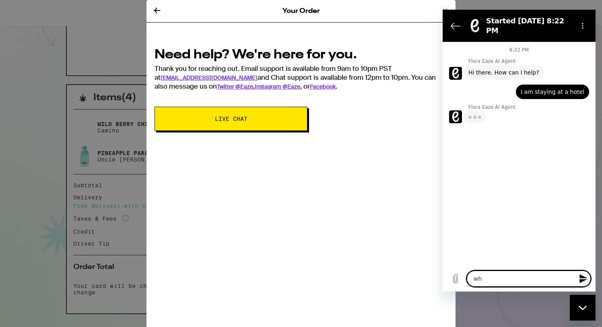
type textarea "whi"
type textarea "x"
type textarea "whil"
type textarea "x"
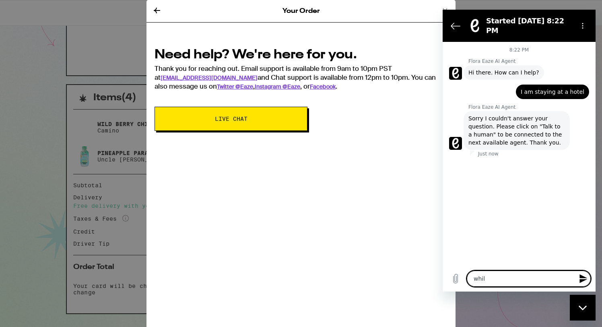
type textarea "whill"
type textarea "x"
type textarea "whill"
type textarea "x"
type textarea "whill"
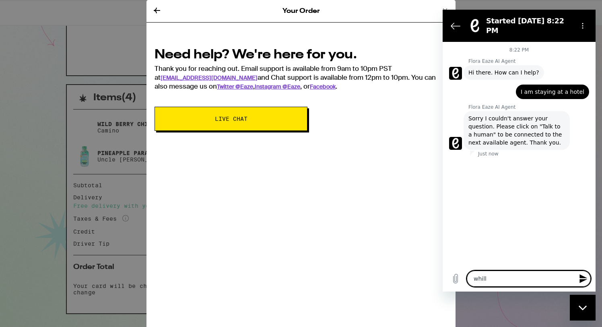
type textarea "x"
type textarea "whil"
type textarea "x"
type textarea "whi"
type textarea "x"
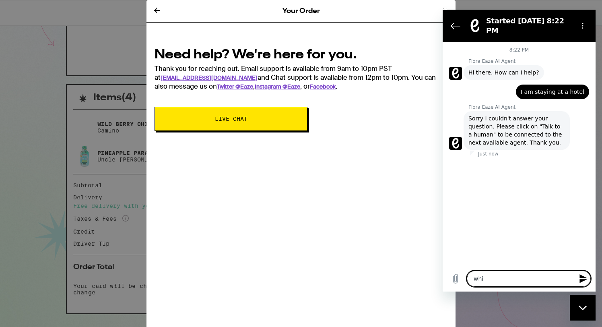
type textarea "wh"
type textarea "x"
type textarea "w"
type textarea "x"
type textarea "wi"
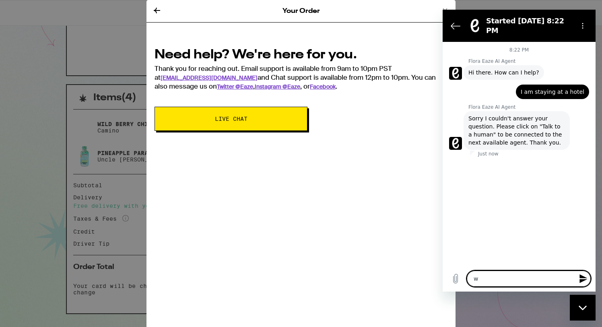
type textarea "x"
type textarea "wil"
type textarea "x"
type textarea "will"
type textarea "x"
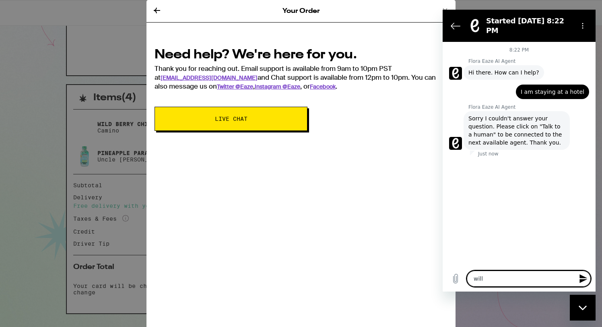
type textarea "will"
type textarea "x"
type textarea "will t"
type textarea "x"
type textarea "will th"
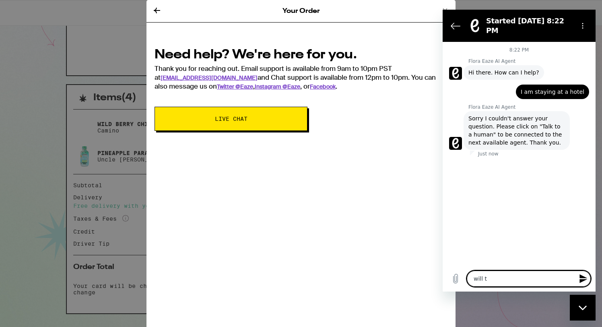
type textarea "x"
type textarea "will the"
type textarea "x"
type textarea "will the"
type textarea "x"
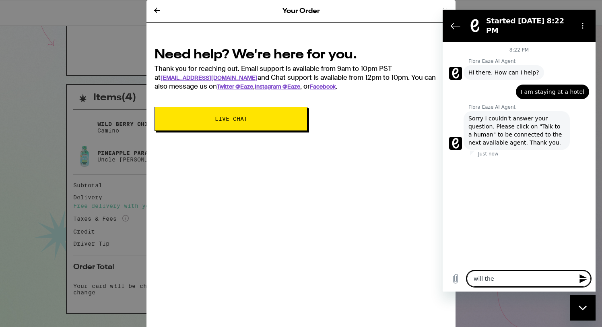
type textarea "will the d"
type textarea "x"
type textarea "will the dr"
type textarea "x"
type textarea "will the dri"
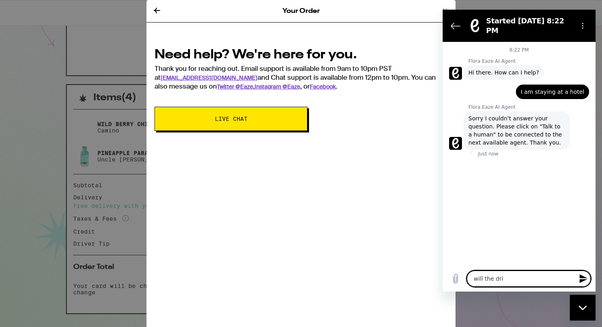
type textarea "x"
type textarea "will the driv"
type textarea "x"
type textarea "will the drivc"
type textarea "x"
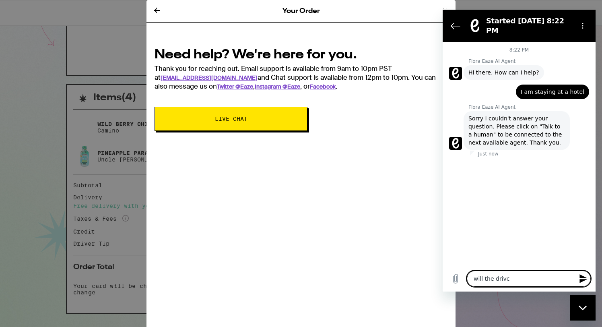
type textarea "will the drivce"
type textarea "x"
type textarea "will the drivc"
type textarea "x"
type textarea "will the driv"
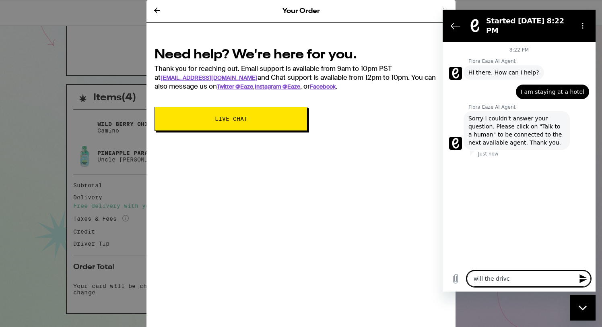
type textarea "x"
type textarea "will the drive"
type textarea "x"
type textarea "will the driver"
type textarea "x"
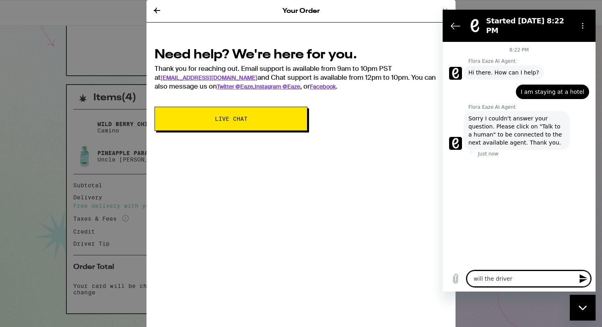
type textarea "will the driver"
type textarea "x"
type textarea "will the driver e"
type textarea "x"
type textarea "will the driver ec"
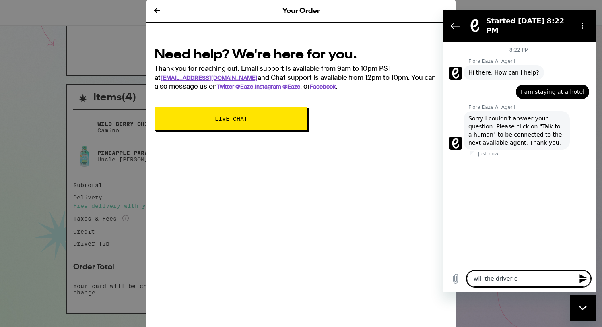
type textarea "x"
type textarea "will the driver eco"
type textarea "x"
type textarea "will the driver ecom"
type textarea "x"
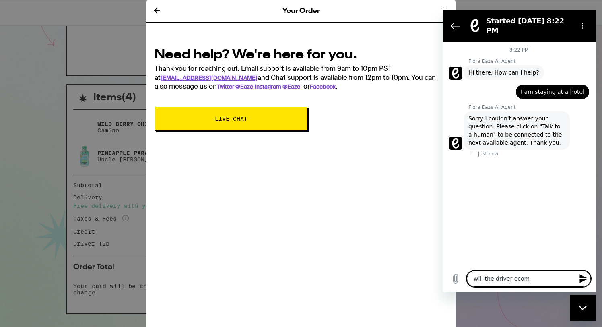
type textarea "will the driver eco"
type textarea "x"
type textarea "will the driver ec"
type textarea "x"
type textarea "will the driver e"
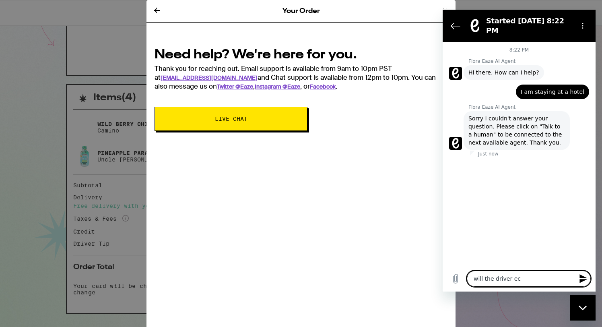
type textarea "x"
type textarea "will the driver"
type textarea "x"
type textarea "will the driver c"
type textarea "x"
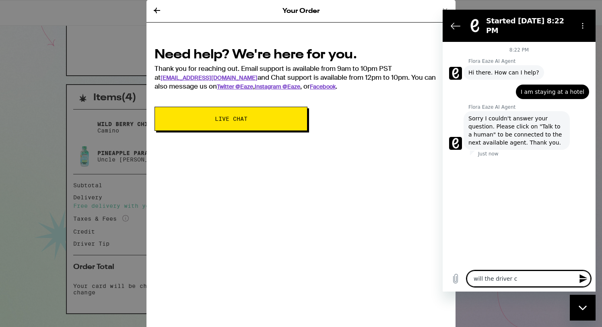
type textarea "will the driver co"
type textarea "x"
type textarea "will the driver com"
type textarea "x"
type textarea "will the driver come"
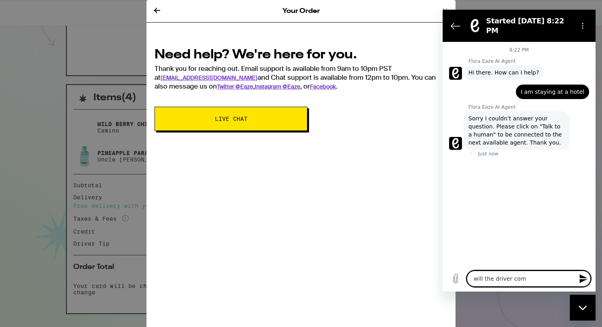
type textarea "x"
type textarea "will the driver come"
type textarea "x"
type textarea "will the driver come t"
type textarea "x"
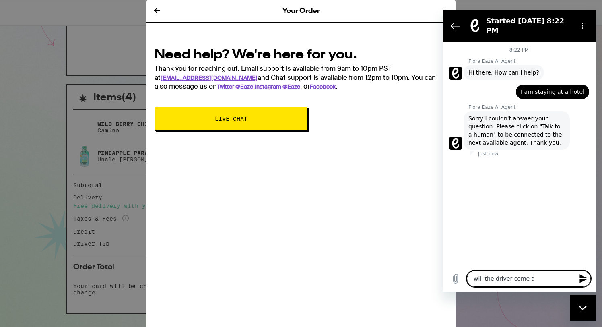
type textarea "will the driver come t"
type textarea "x"
type textarea "will the driver come t"
type textarea "x"
type textarea "will the driver come to"
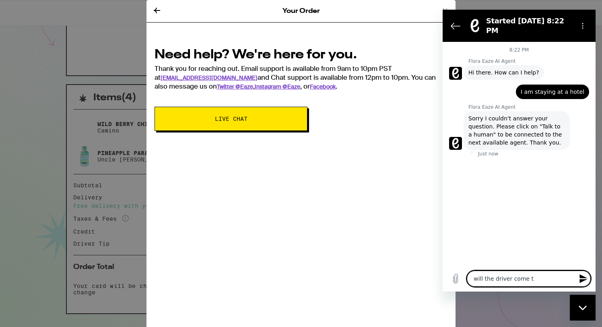
type textarea "x"
type textarea "will the driver come to"
type textarea "x"
type textarea "will the driver come to t"
type textarea "x"
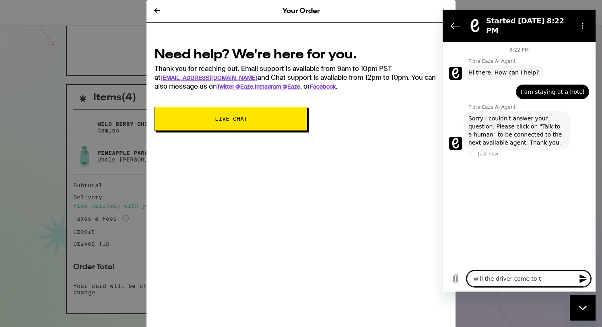
type textarea "will the driver come to th"
type textarea "x"
type textarea "will the driver come to the"
type textarea "x"
type textarea "will the driver come to the"
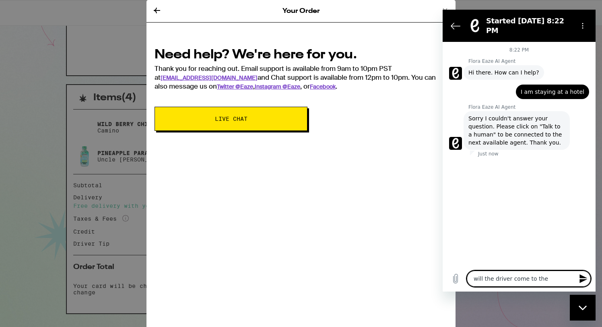
type textarea "x"
type textarea "will the driver come to the r"
type textarea "x"
type textarea "will the driver come to the ro"
type textarea "x"
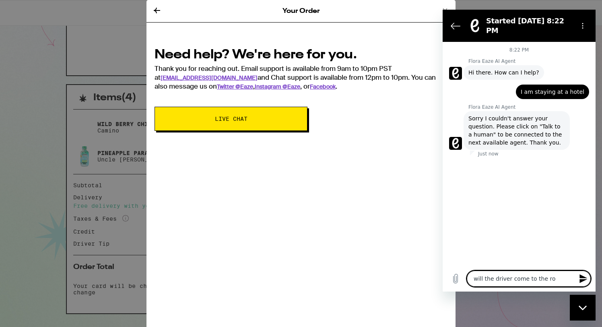
type textarea "will the driver come to the roo"
type textarea "x"
type textarea "will the driver come to the room"
type textarea "x"
type textarea "will the driver come to the room?"
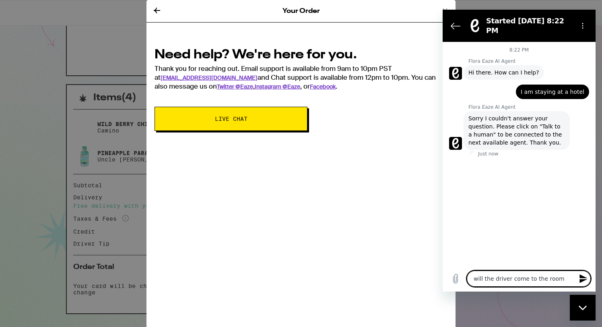
type textarea "x"
type textarea "will the driver come to the room?"
type textarea "x"
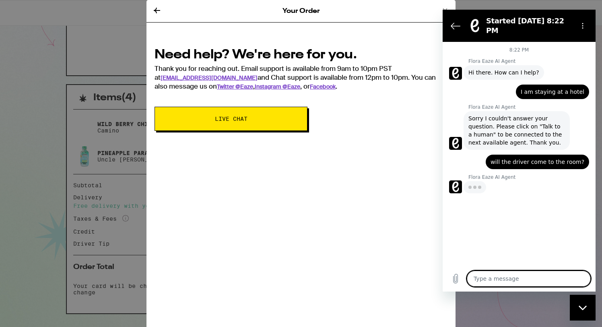
type textarea "x"
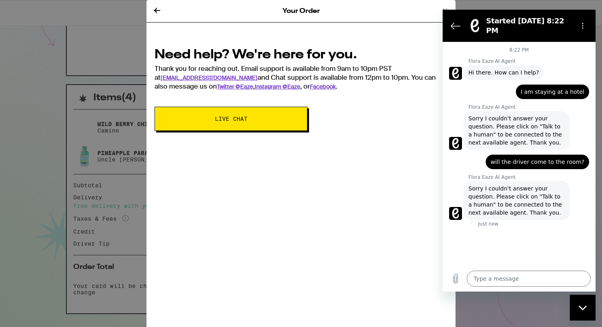
click at [543, 193] on span "Sorry I couldn't answer your question. Please click on "Talk to a human" to be …" at bounding box center [516, 200] width 97 height 32
click at [582, 23] on icon "Options menu" at bounding box center [583, 26] width 6 height 6
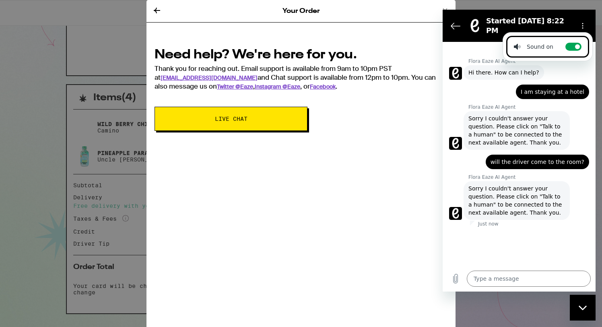
click at [489, 193] on span "Sorry I couldn't answer your question. Please click on "Talk to a human" to be …" at bounding box center [516, 200] width 97 height 32
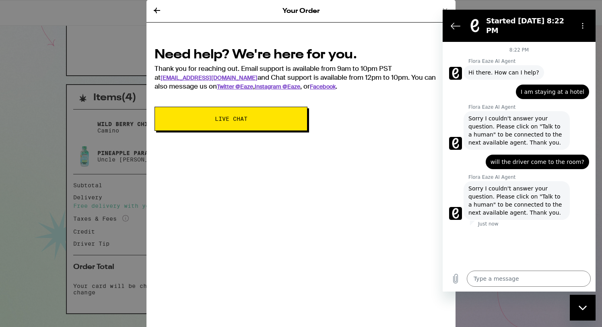
drag, startPoint x: 494, startPoint y: 263, endPoint x: 490, endPoint y: 263, distance: 4.4
click at [492, 263] on div "8:22 PM Flora Eaze AI Agent Flora Eaze AI Agent says: Hi there. How can I help?…" at bounding box center [519, 154] width 153 height 224
click at [541, 174] on p "Flora Eaze AI Agent" at bounding box center [531, 177] width 127 height 6
click at [452, 23] on icon "Back to the conversation list" at bounding box center [455, 26] width 9 height 6
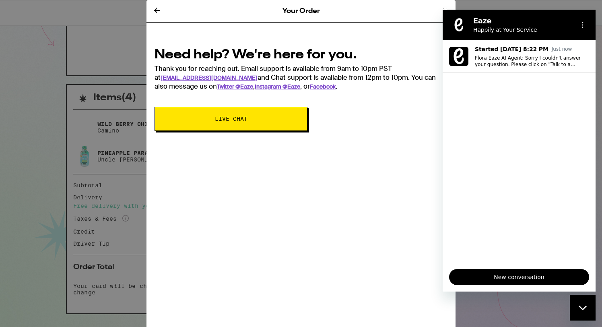
click at [485, 26] on p "Happily at Your Service" at bounding box center [522, 30] width 98 height 8
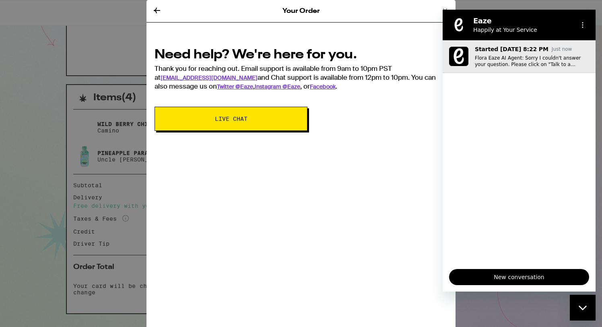
click at [556, 51] on p "Just now" at bounding box center [562, 49] width 21 height 7
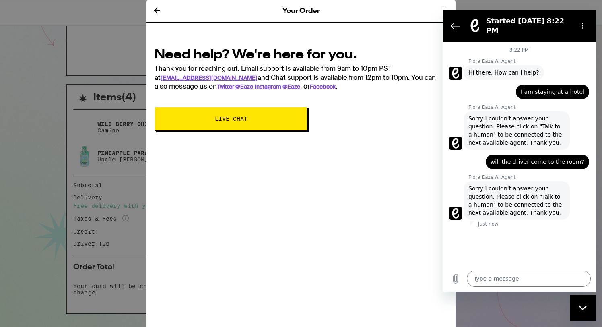
click at [543, 193] on span "Sorry I couldn't answer your question. Please click on "Talk to a human" to be …" at bounding box center [516, 200] width 97 height 32
click at [521, 191] on span "Sorry I couldn't answer your question. Please click on "Talk to a human" to be …" at bounding box center [516, 200] width 97 height 32
click at [182, 138] on div "Your Order Need help? We're here for you. Thank you for reaching out. Email sup…" at bounding box center [300, 163] width 309 height 327
click at [197, 113] on button "Live Chat" at bounding box center [231, 119] width 153 height 24
click at [583, 23] on icon "Options menu" at bounding box center [583, 26] width 6 height 6
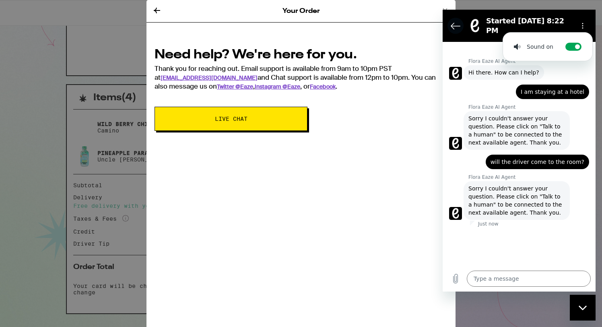
click at [456, 22] on icon "Back to the conversation list" at bounding box center [456, 26] width 10 height 10
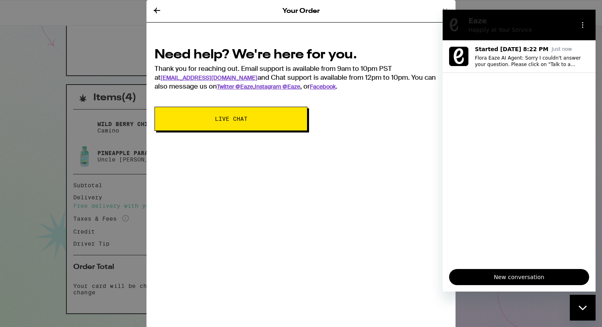
click at [153, 9] on icon at bounding box center [157, 11] width 10 height 10
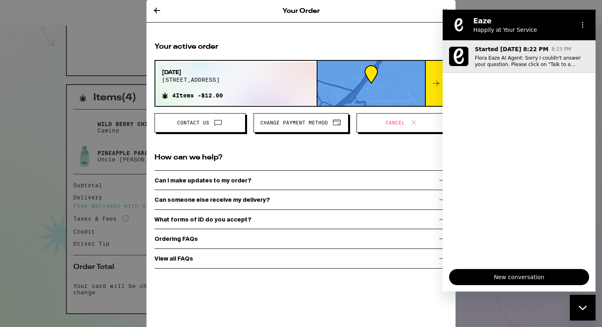
click at [493, 61] on p "Flora Eaze AI Agent: Sorry I couldn't answer your question. Please click on "Ta…" at bounding box center [532, 61] width 114 height 13
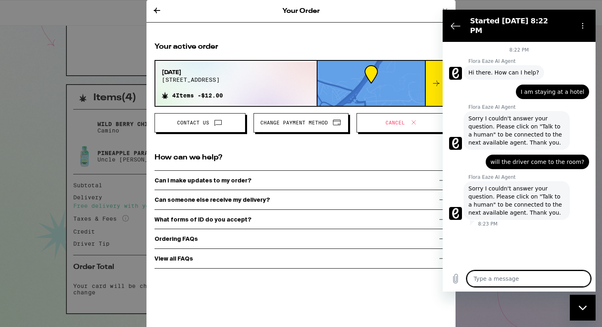
click at [295, 149] on div "Your active order Sep 20, 2025 1300 veterans blvd 4 Items - $12.00 Contact Us C…" at bounding box center [301, 155] width 293 height 227
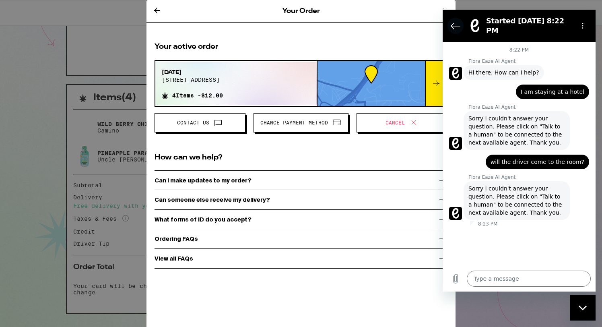
click at [451, 24] on icon "Back to the conversation list" at bounding box center [456, 26] width 10 height 10
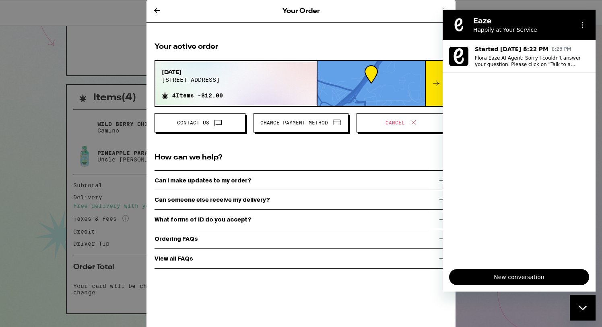
click at [582, 302] on div "Close messaging window" at bounding box center [583, 307] width 24 height 24
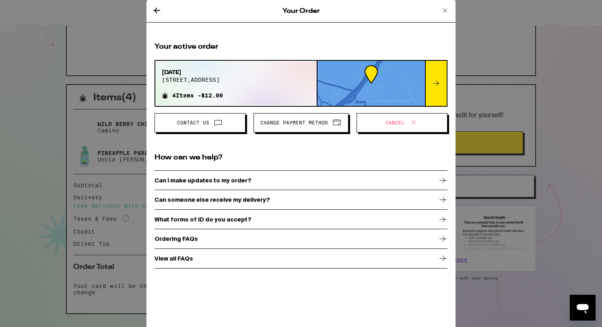
click at [436, 79] on icon at bounding box center [436, 83] width 10 height 10
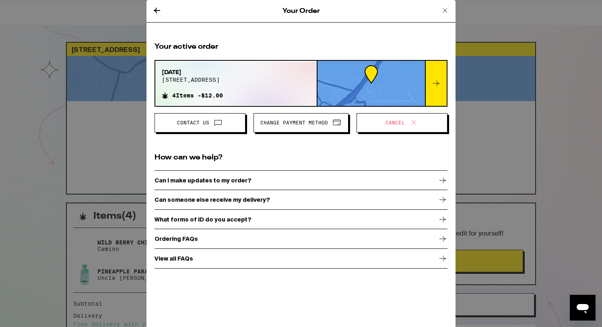
click at [157, 12] on icon at bounding box center [157, 11] width 6 height 6
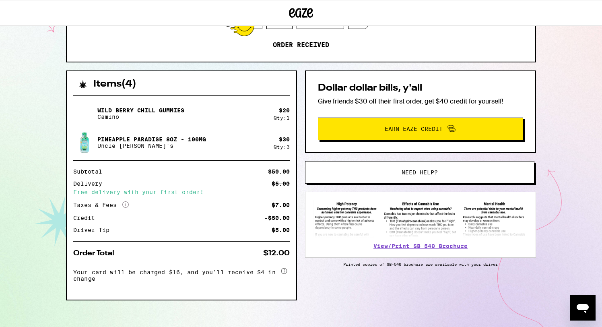
scroll to position [130, 0]
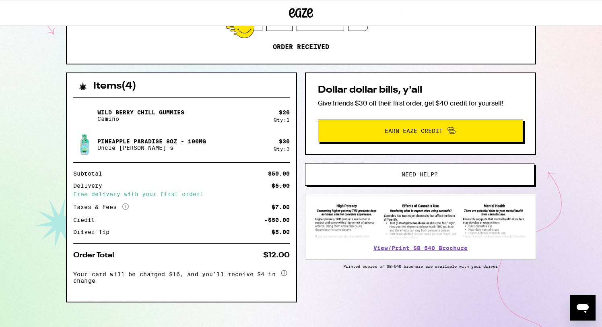
click at [285, 272] on circle at bounding box center [284, 273] width 6 height 6
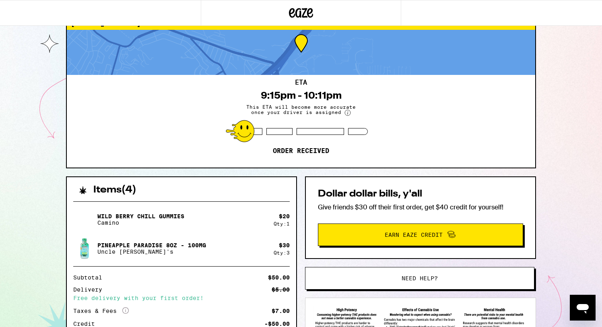
scroll to position [0, 0]
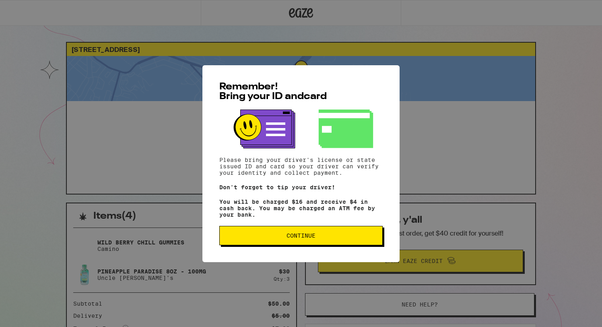
click at [317, 251] on div "Remember! Bring your ID and card Please bring your driver's license or state is…" at bounding box center [300, 163] width 197 height 197
click at [315, 245] on button "Continue" at bounding box center [300, 235] width 163 height 19
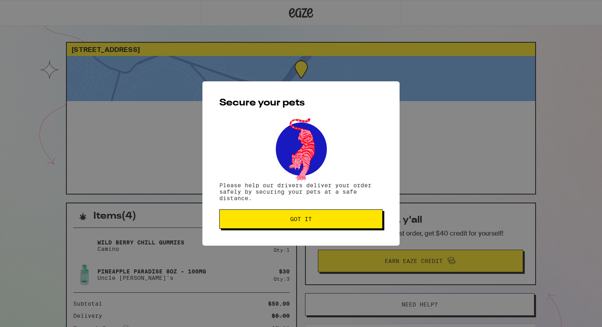
click at [315, 216] on button "Got it" at bounding box center [300, 218] width 163 height 19
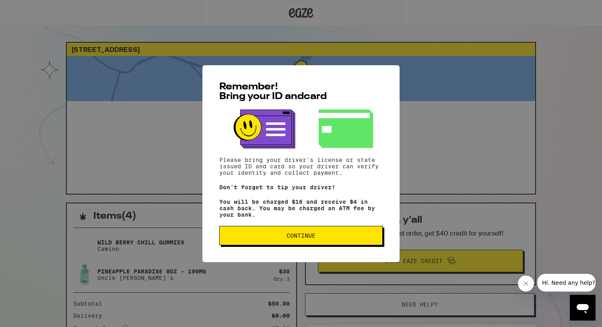
click at [315, 244] on button "Continue" at bounding box center [300, 235] width 163 height 19
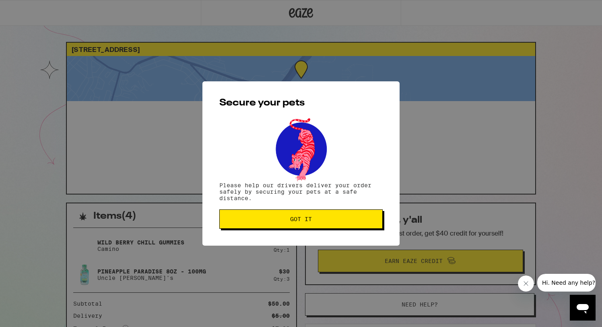
click at [318, 221] on span "Got it" at bounding box center [301, 219] width 150 height 6
